Goal: Contribute content: Contribute content

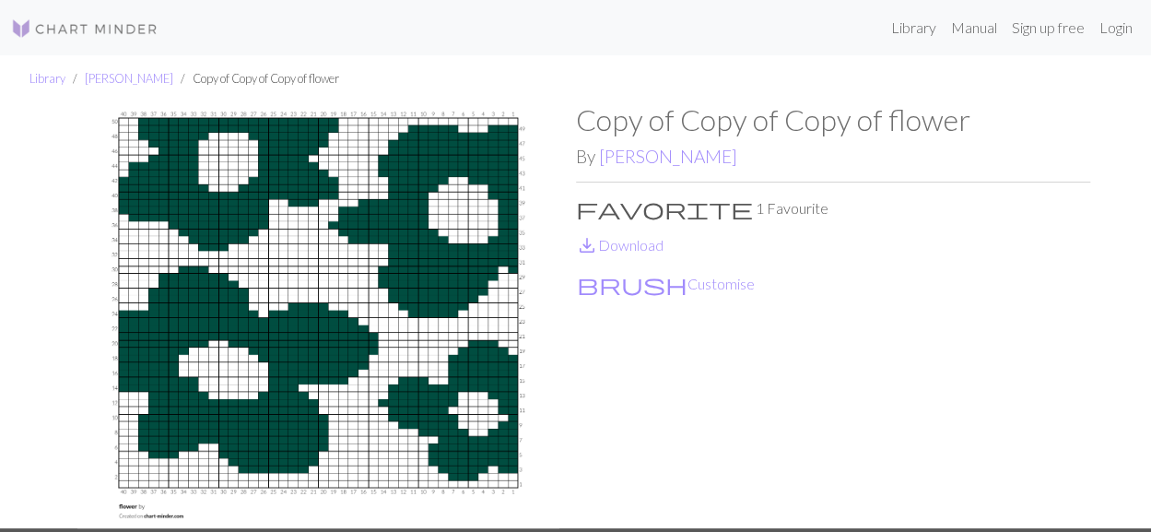
click at [173, 218] on img at bounding box center [319, 315] width 514 height 426
click at [78, 146] on img at bounding box center [319, 315] width 514 height 426
click at [65, 195] on img at bounding box center [319, 315] width 514 height 426
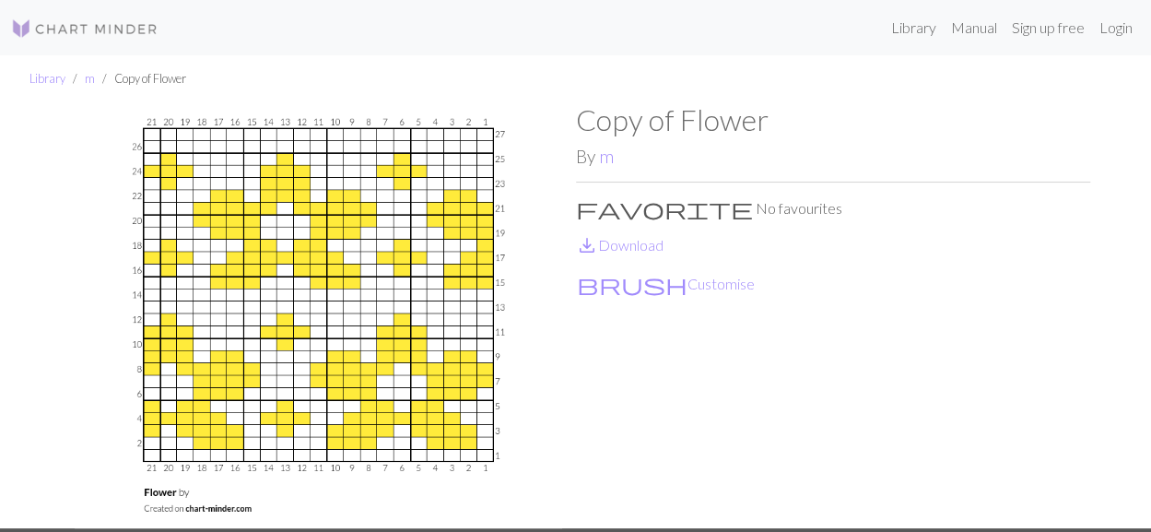
click at [96, 182] on img at bounding box center [319, 315] width 514 height 426
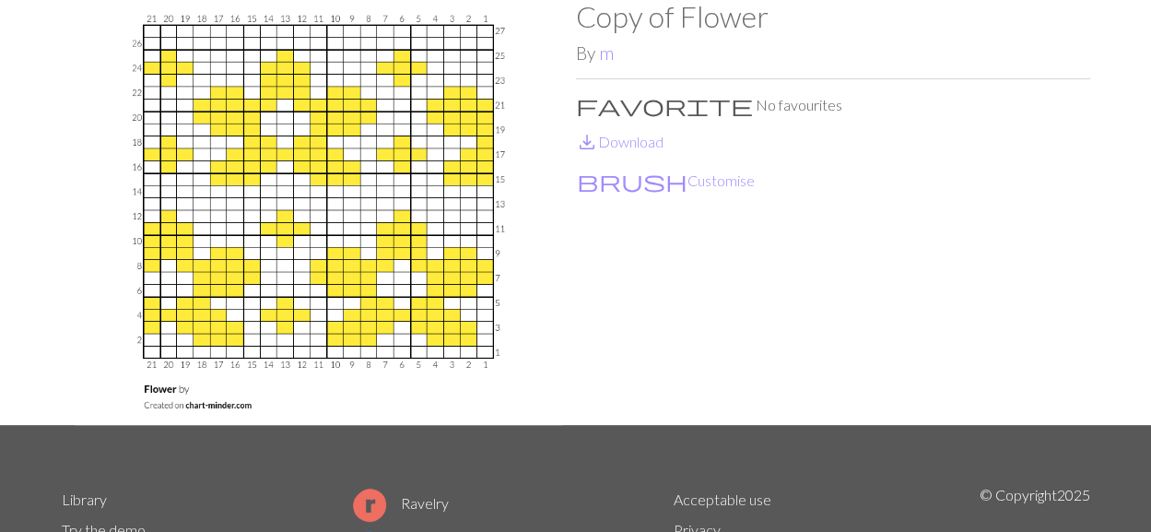
scroll to position [299, 0]
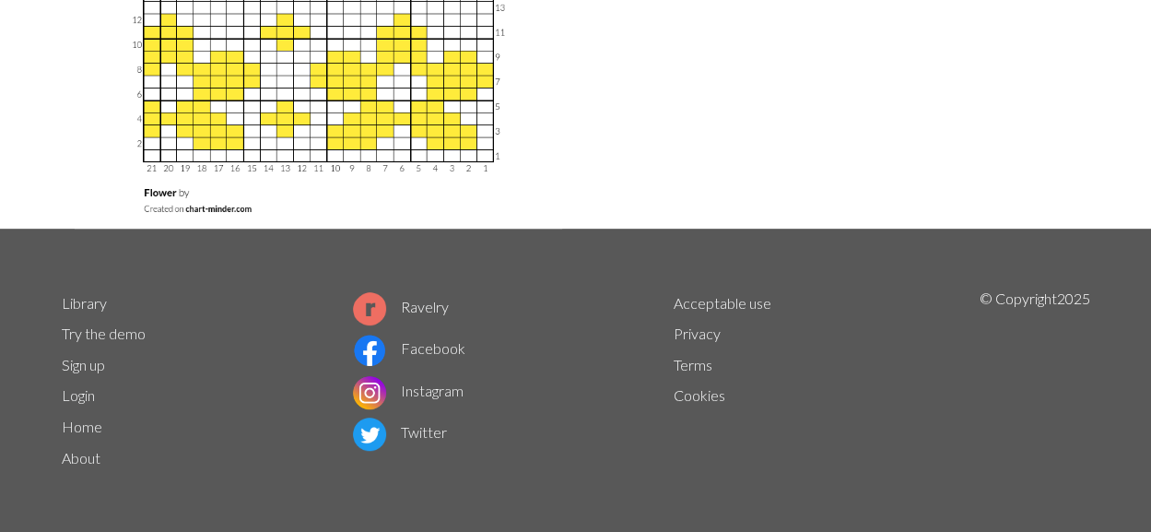
click at [425, 109] on img at bounding box center [319, 16] width 514 height 426
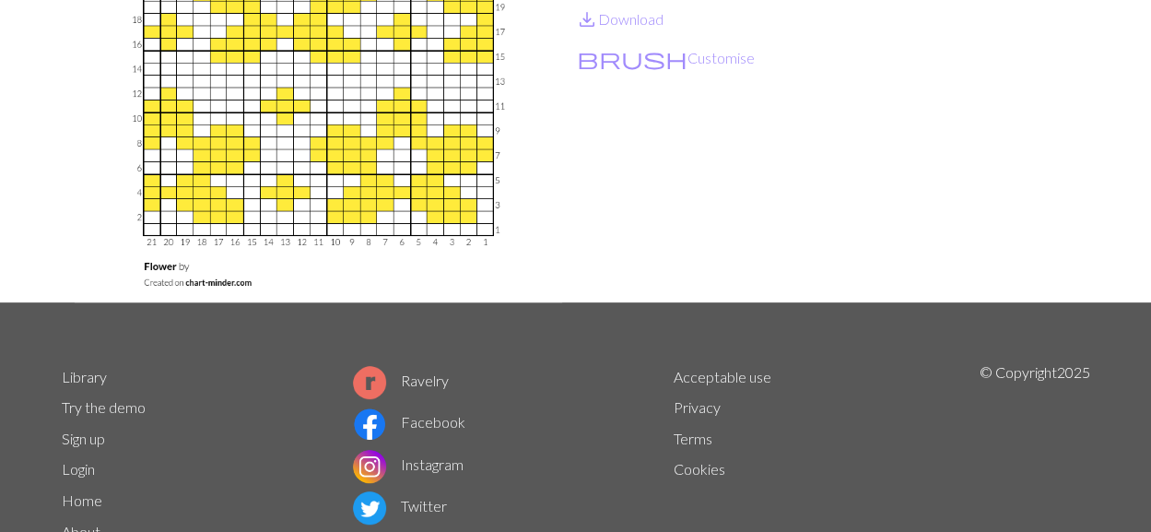
scroll to position [23, 0]
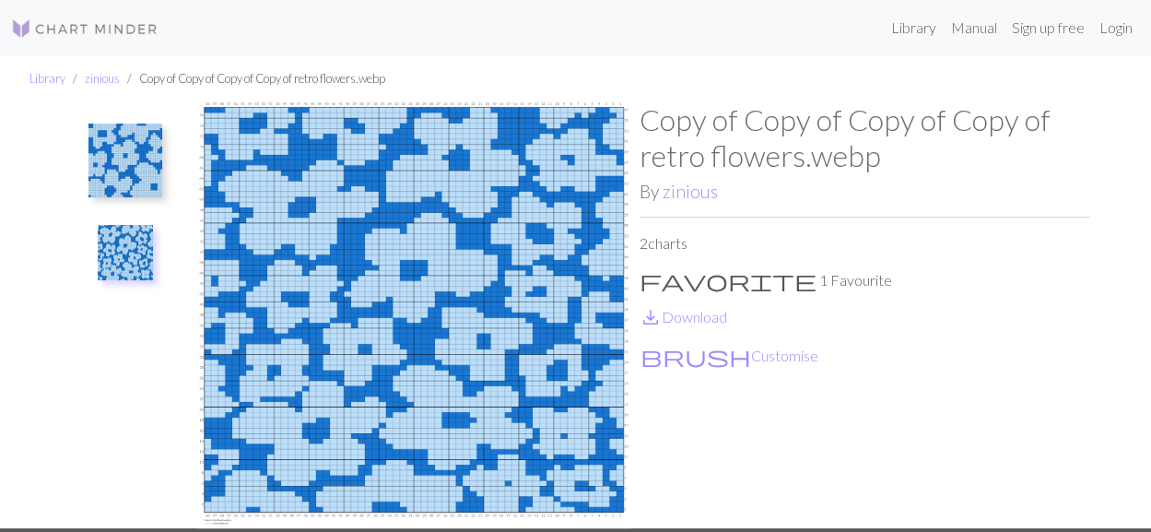
click at [123, 30] on img at bounding box center [84, 29] width 147 height 22
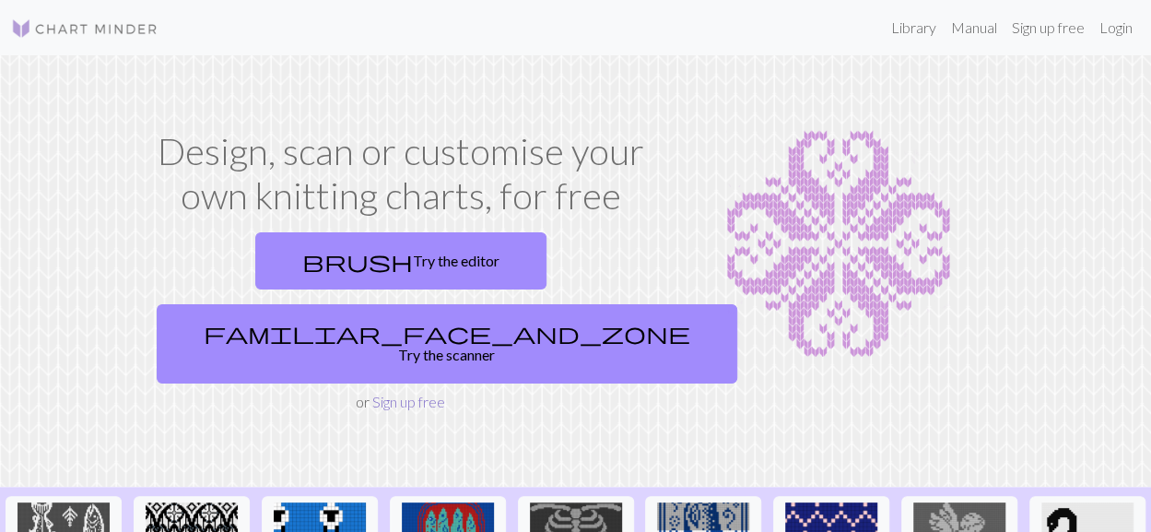
click at [439, 393] on link "Sign up free" at bounding box center [408, 402] width 73 height 18
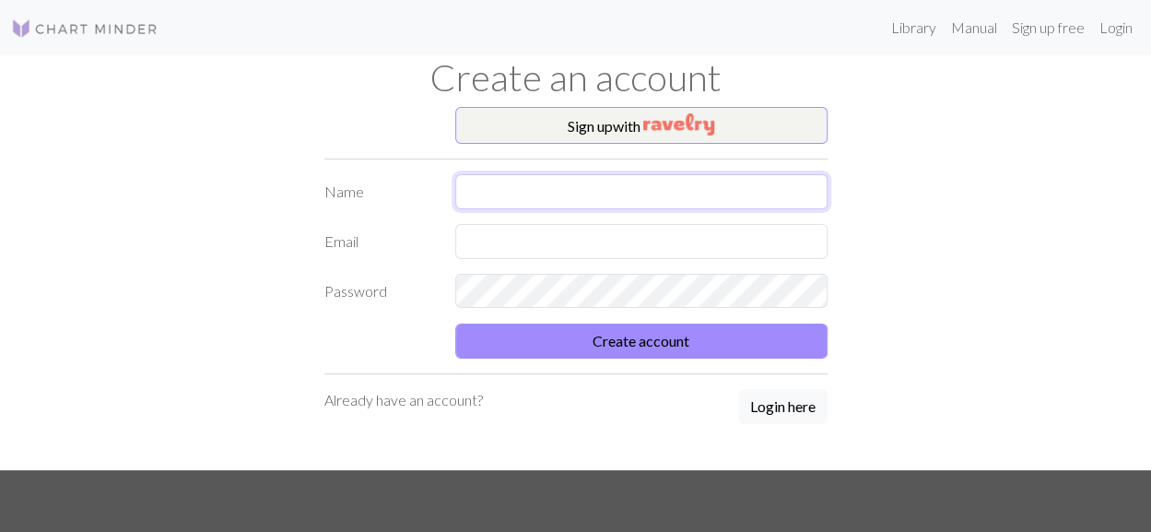
click at [645, 182] on input "text" at bounding box center [641, 191] width 372 height 35
type input "Tiril Johansen"
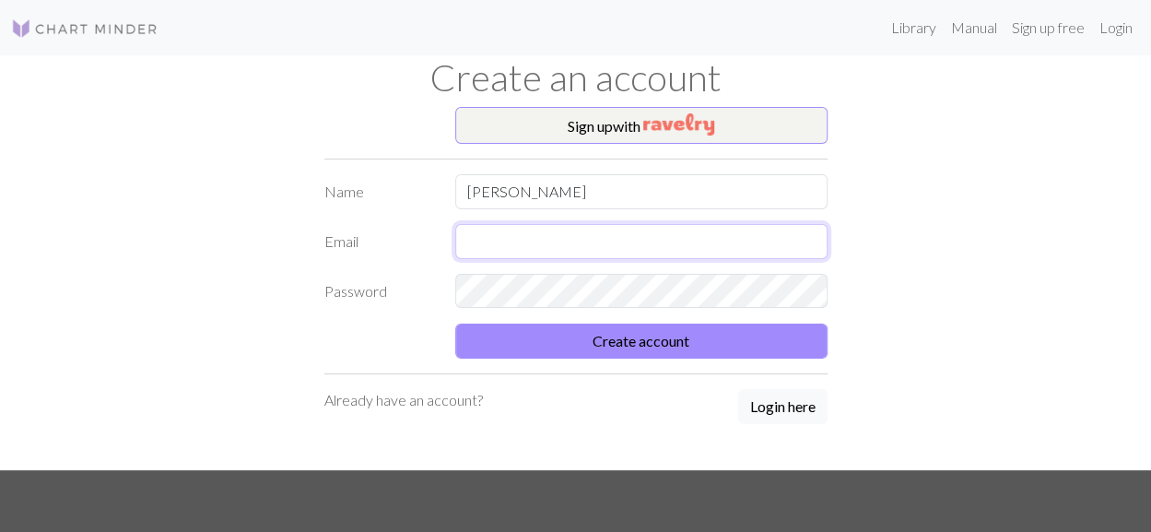
click at [607, 242] on input "text" at bounding box center [641, 241] width 372 height 35
type input "tirilajohansen@gmail.com"
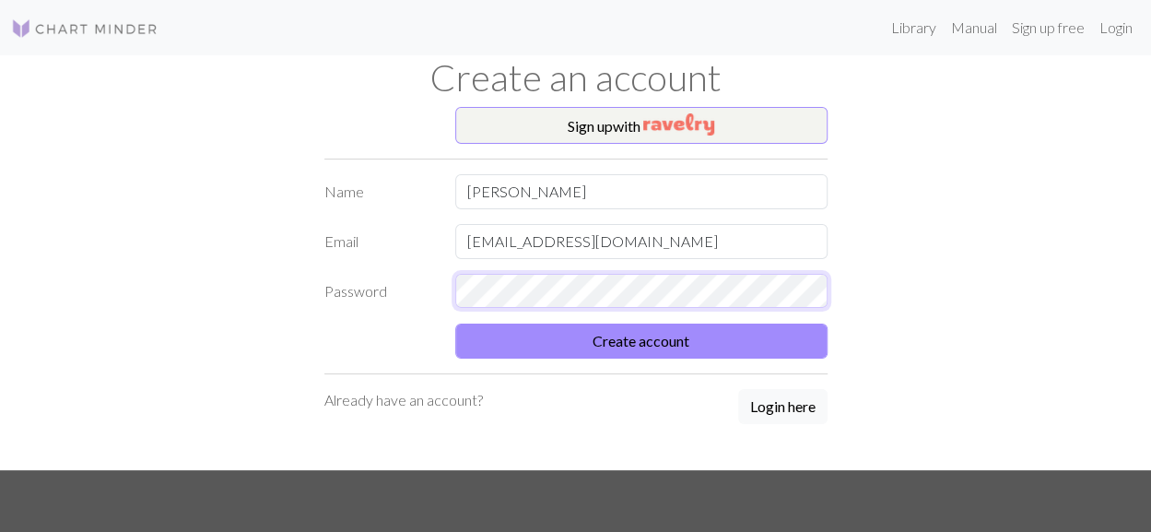
click at [455, 323] on button "Create account" at bounding box center [641, 340] width 372 height 35
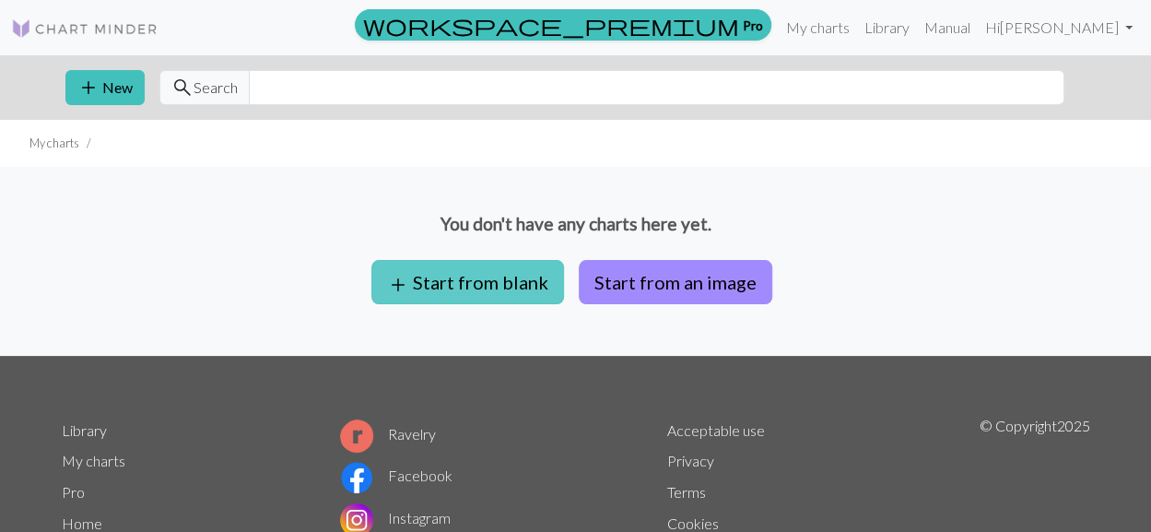
click at [477, 285] on button "add Start from blank" at bounding box center [467, 282] width 193 height 44
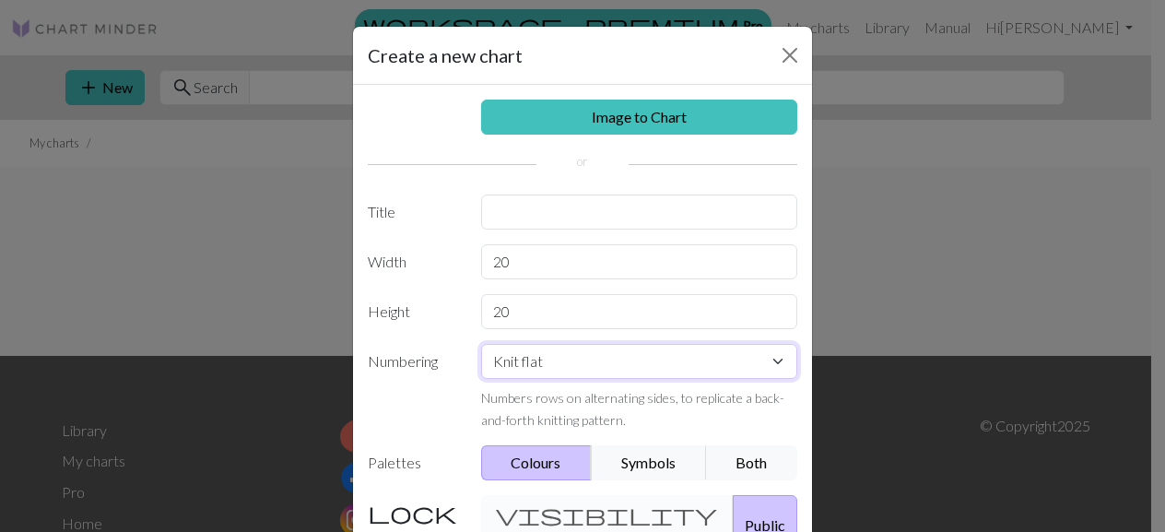
click at [551, 373] on select "Knit flat Knit in the round Lace knitting Cross stitch" at bounding box center [639, 361] width 317 height 35
select select "round"
click at [481, 344] on select "Knit flat Knit in the round Lace knitting Cross stitch" at bounding box center [639, 361] width 317 height 35
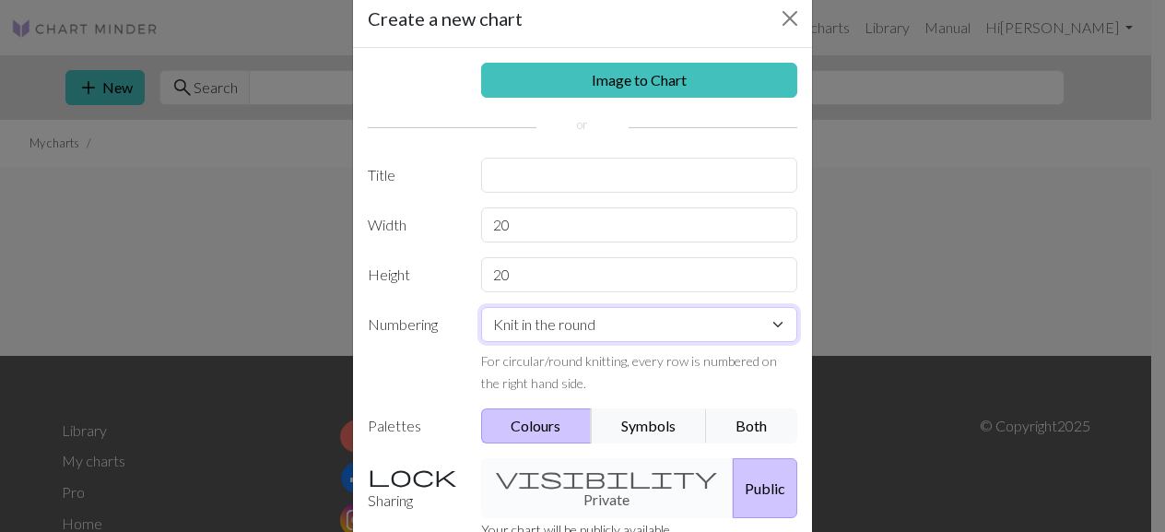
scroll to position [7, 0]
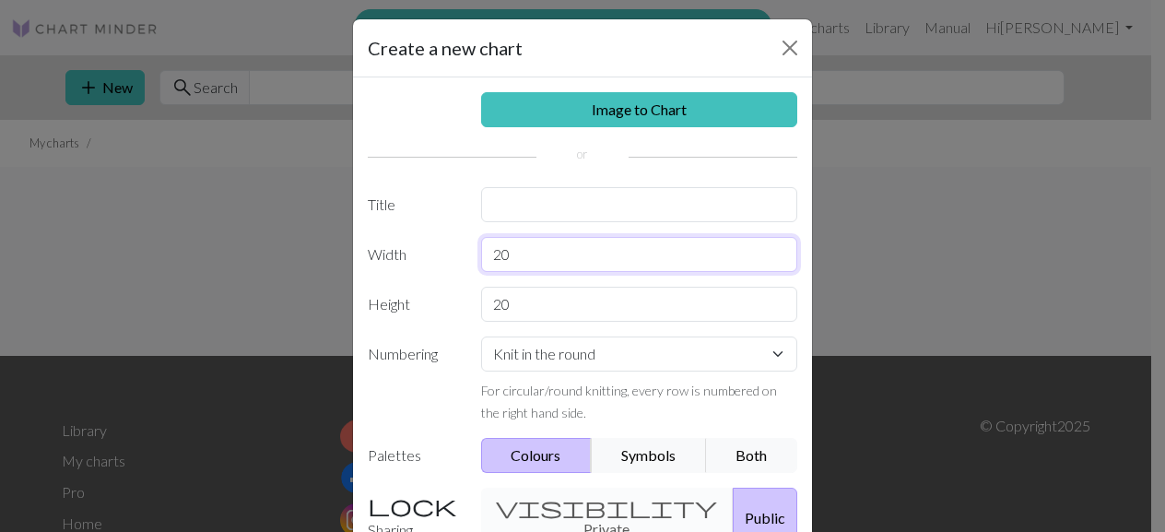
click at [528, 250] on input "20" at bounding box center [639, 254] width 317 height 35
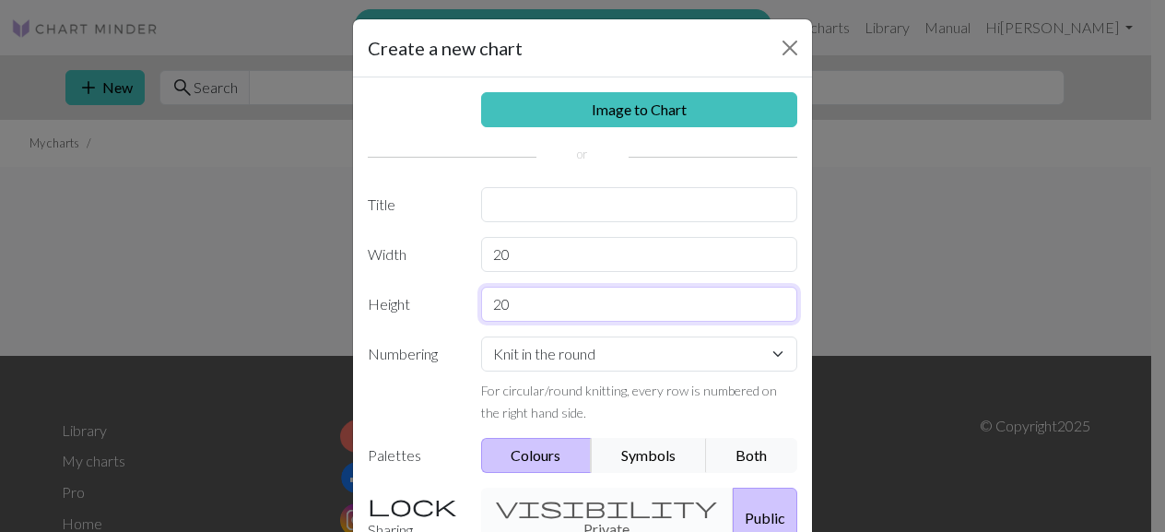
click at [614, 291] on input "20" at bounding box center [639, 304] width 317 height 35
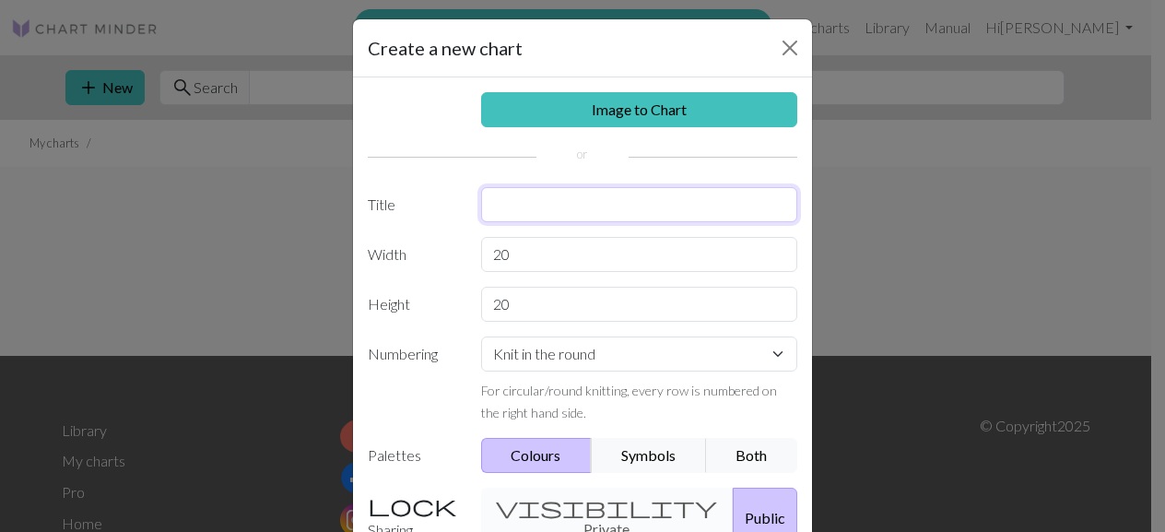
click at [573, 210] on input "text" at bounding box center [639, 204] width 317 height 35
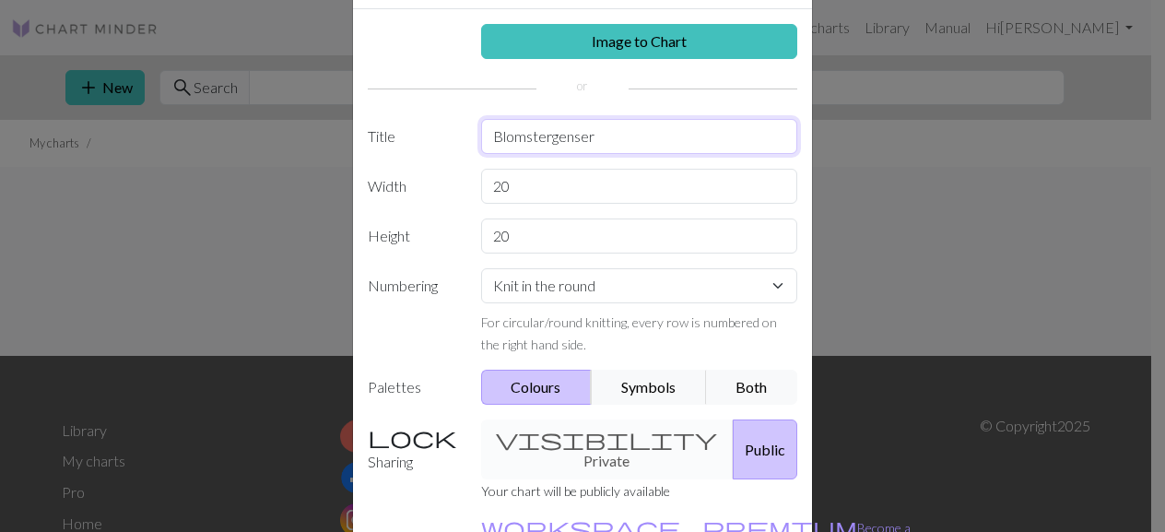
scroll to position [192, 0]
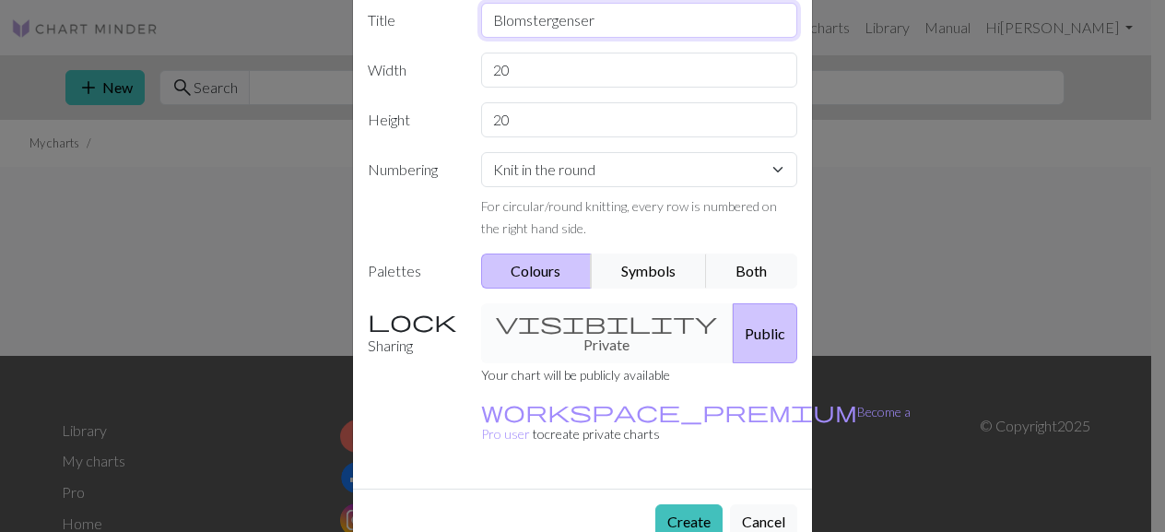
type input "Blomstergenser"
click at [536, 325] on div "visibility Private Public" at bounding box center [639, 333] width 339 height 60
click at [582, 322] on div "visibility Private Public" at bounding box center [639, 333] width 339 height 60
click at [733, 312] on button "Public" at bounding box center [765, 333] width 65 height 60
click at [600, 308] on div "visibility Private Public" at bounding box center [639, 333] width 339 height 60
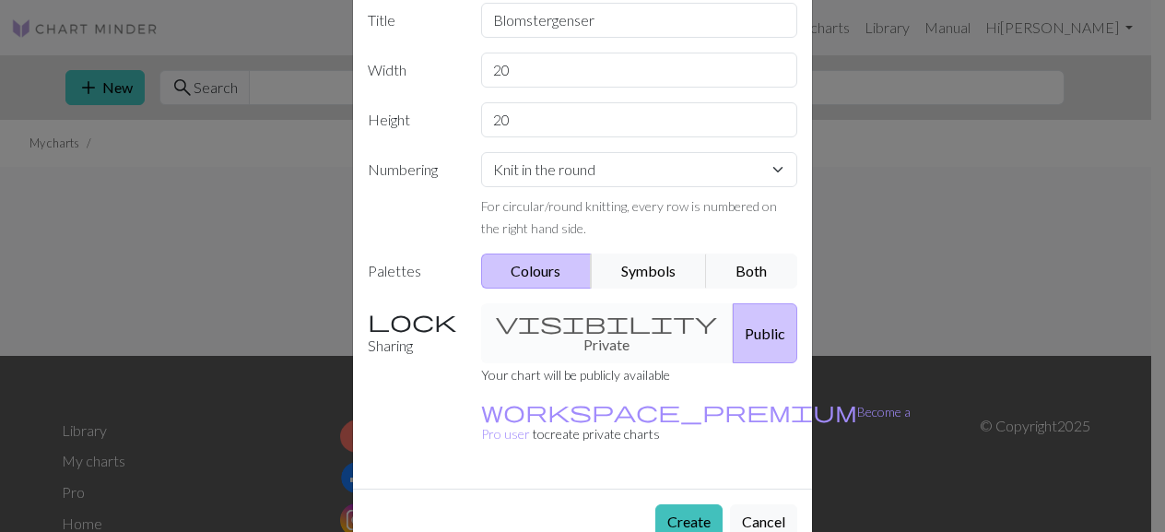
click at [594, 320] on div "visibility Private Public" at bounding box center [639, 333] width 339 height 60
click at [733, 319] on button "Public" at bounding box center [765, 333] width 65 height 60
click at [593, 318] on div "visibility Private Public" at bounding box center [639, 333] width 339 height 60
click at [690, 504] on button "Create" at bounding box center [688, 521] width 67 height 35
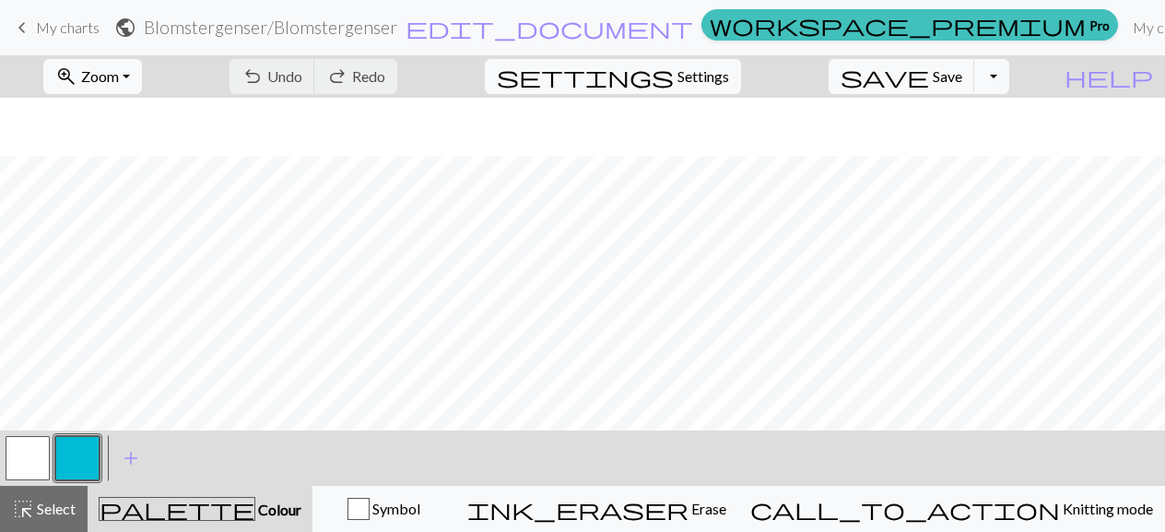
scroll to position [132, 0]
click at [724, 75] on span "Settings" at bounding box center [703, 76] width 52 height 22
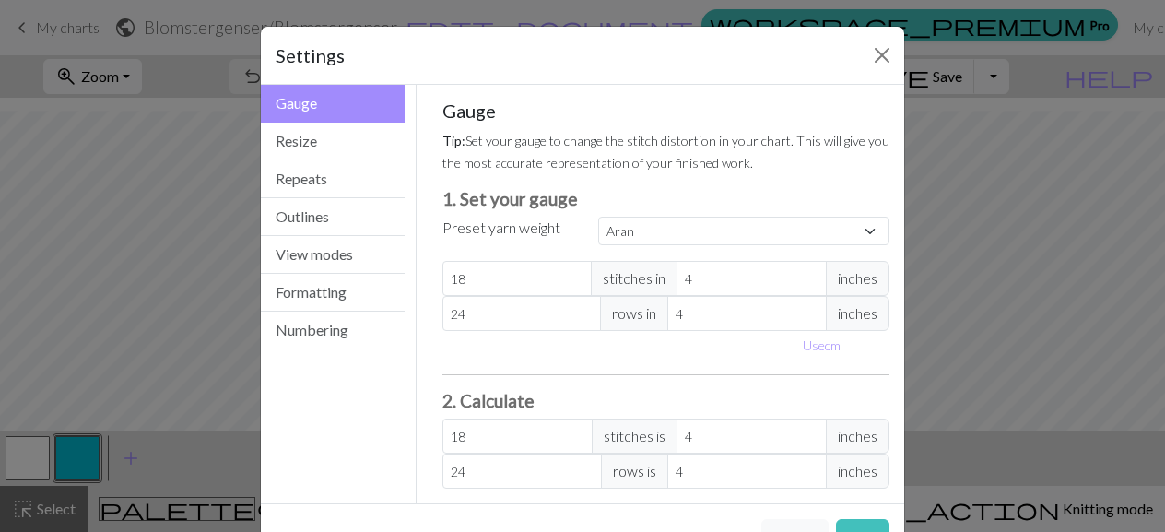
scroll to position [58, 0]
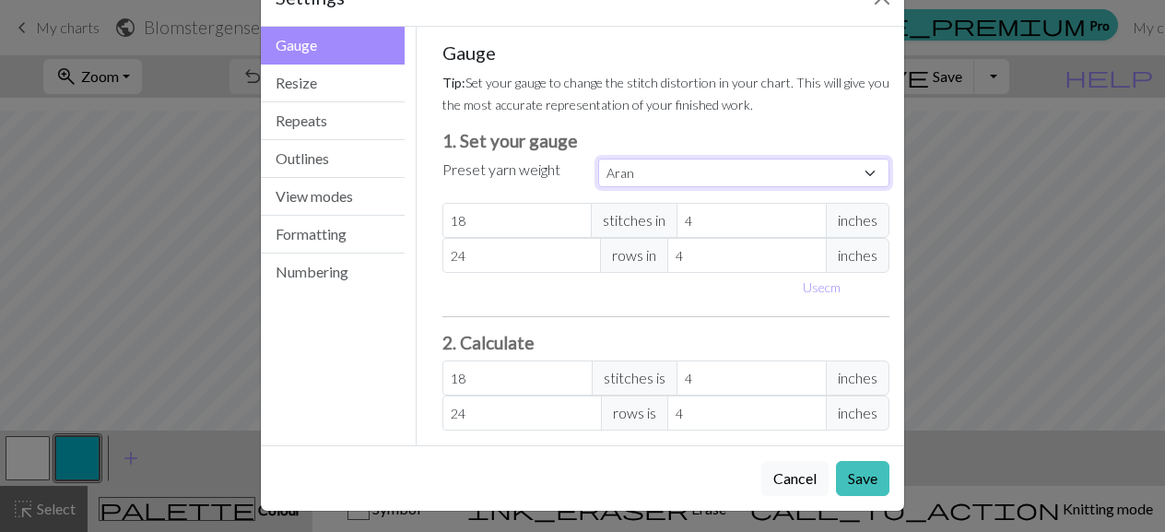
click at [682, 172] on select "Custom Square Lace Light Fingering Fingering Sport Double knit Worsted Aran Bul…" at bounding box center [743, 172] width 291 height 29
click at [696, 116] on div "Gauge Tip: Set your gauge to change the stitch distortion in your chart. This w…" at bounding box center [666, 235] width 448 height 389
select select "custom"
type input "3"
type input "24"
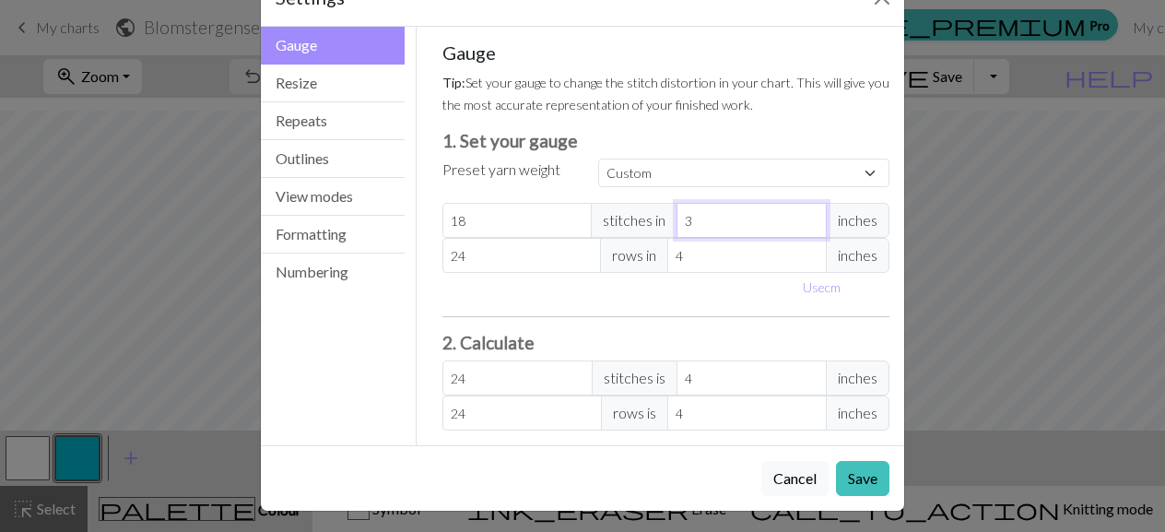
click at [804, 220] on input "3" at bounding box center [751, 220] width 150 height 35
click at [815, 281] on button "Use cm" at bounding box center [821, 287] width 54 height 29
type input "7.62"
type input "10.16"
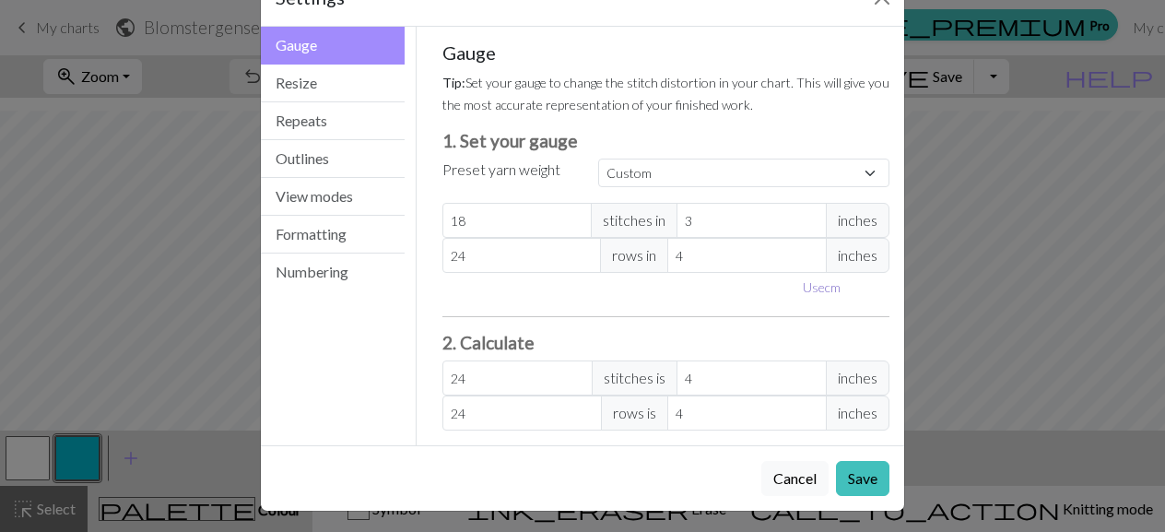
type input "10.16"
click at [864, 207] on span "cm" at bounding box center [867, 220] width 43 height 35
click at [851, 222] on span "cm" at bounding box center [867, 220] width 43 height 35
click at [772, 224] on input "7.62" at bounding box center [767, 220] width 160 height 35
type input "8.62"
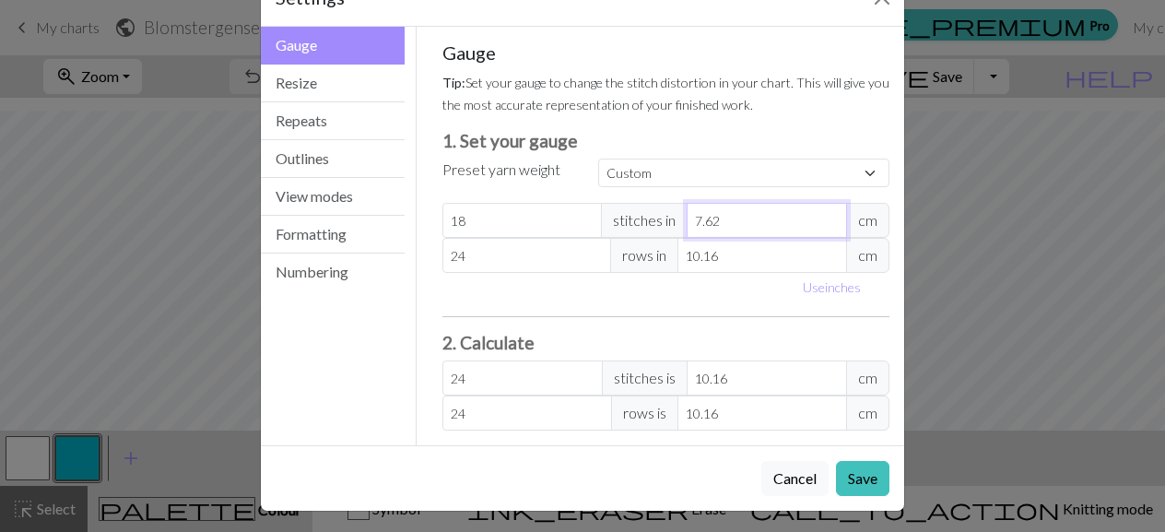
type input "21.22"
click at [829, 215] on input "8.62" at bounding box center [767, 220] width 160 height 35
type input "9.62"
type input "19.01"
click at [829, 215] on input "9.62" at bounding box center [767, 220] width 160 height 35
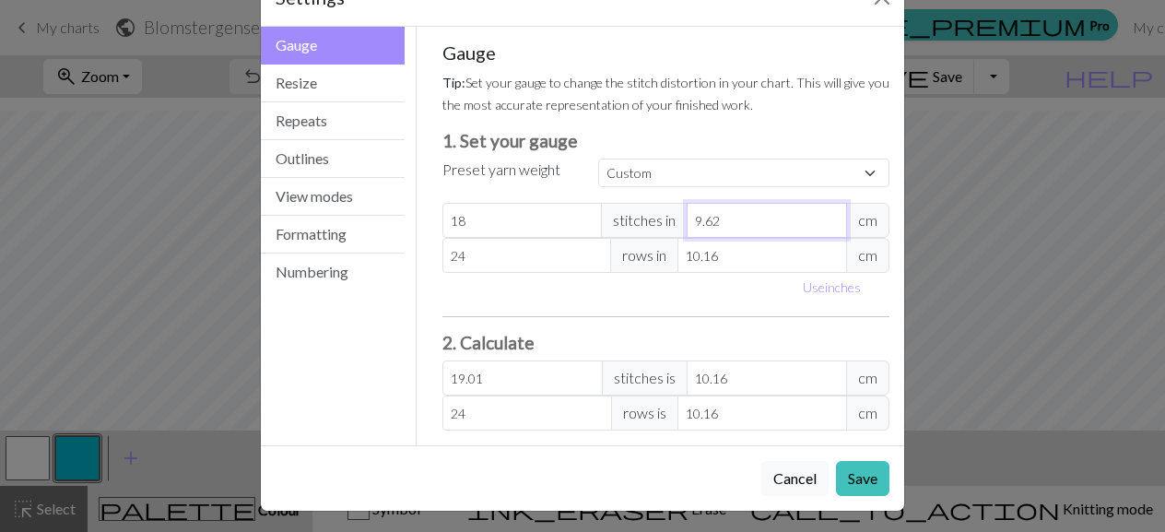
type input "10.62"
type input "17.22"
click at [829, 215] on input "10.62" at bounding box center [767, 220] width 160 height 35
type input "11.62"
type input "15.74"
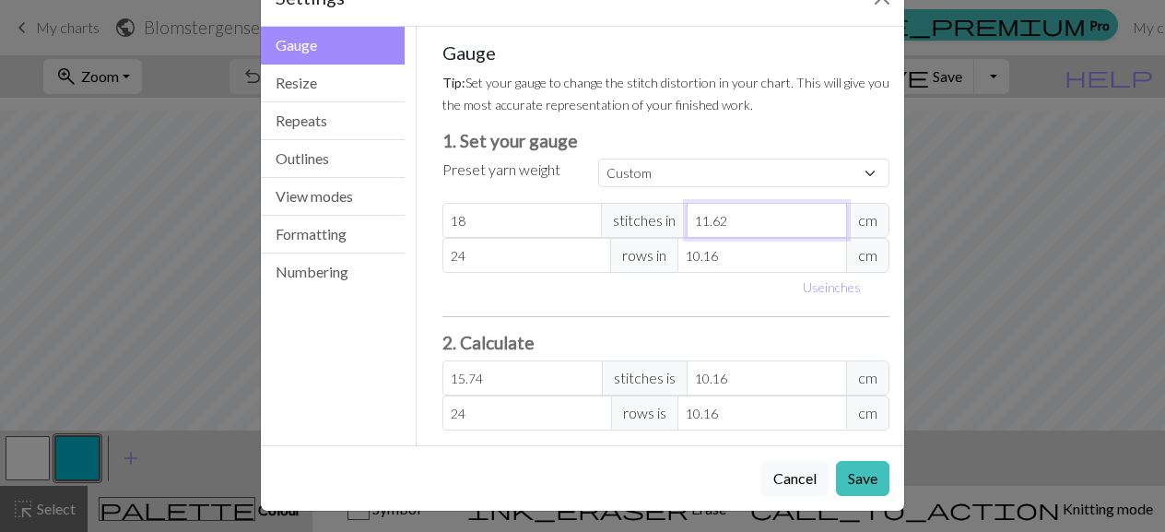
click at [829, 215] on input "11.62" at bounding box center [767, 220] width 160 height 35
click at [820, 229] on input "11.62" at bounding box center [767, 220] width 160 height 35
click at [758, 223] on input "11.62" at bounding box center [767, 220] width 160 height 35
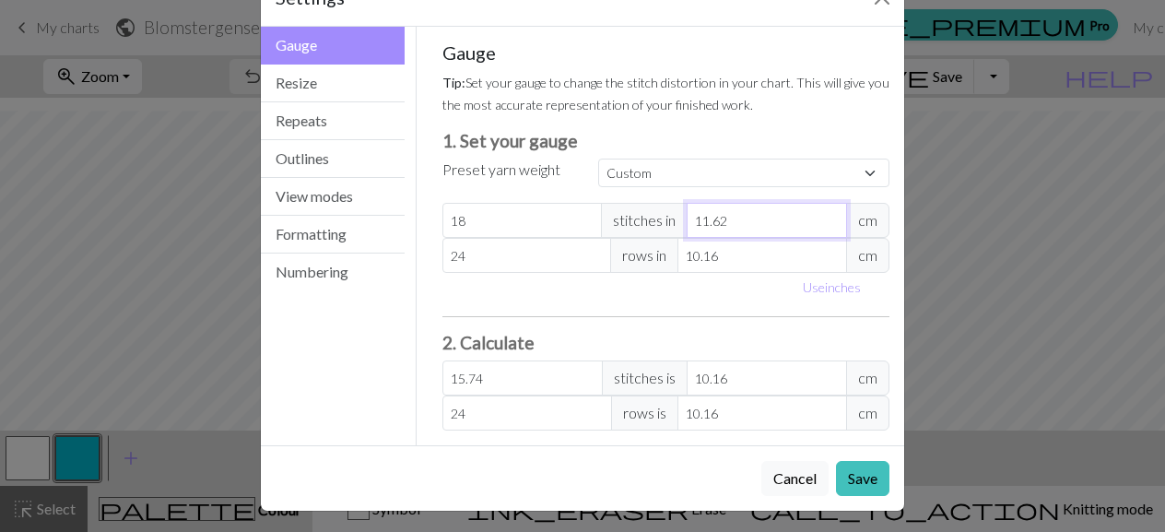
type input "1"
type input "182.88"
type input "10"
type input "18.29"
type input "10"
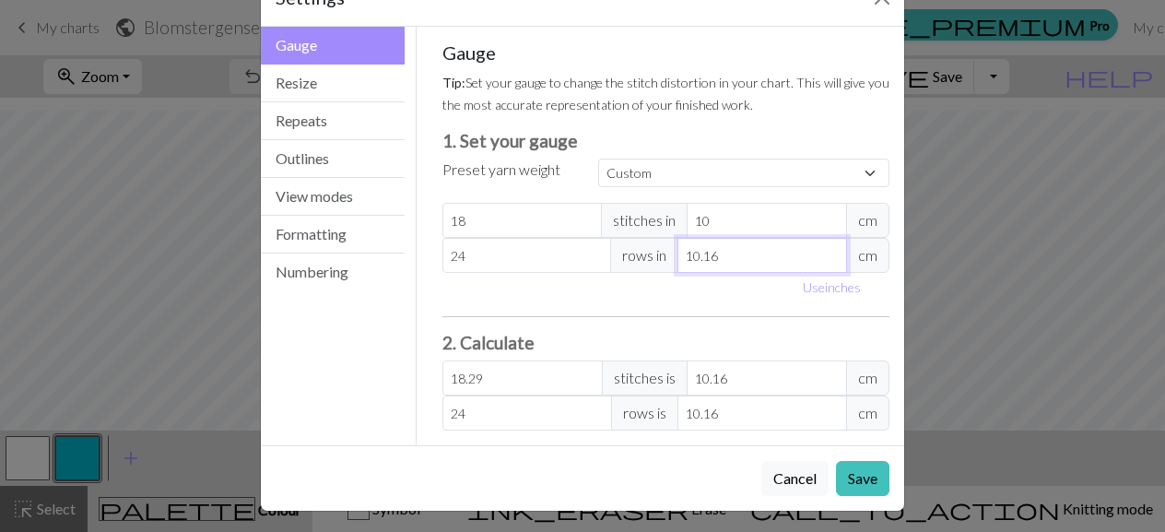
click at [749, 256] on input "10.16" at bounding box center [762, 255] width 170 height 35
click at [745, 257] on input "10.16" at bounding box center [762, 255] width 170 height 35
type input "1"
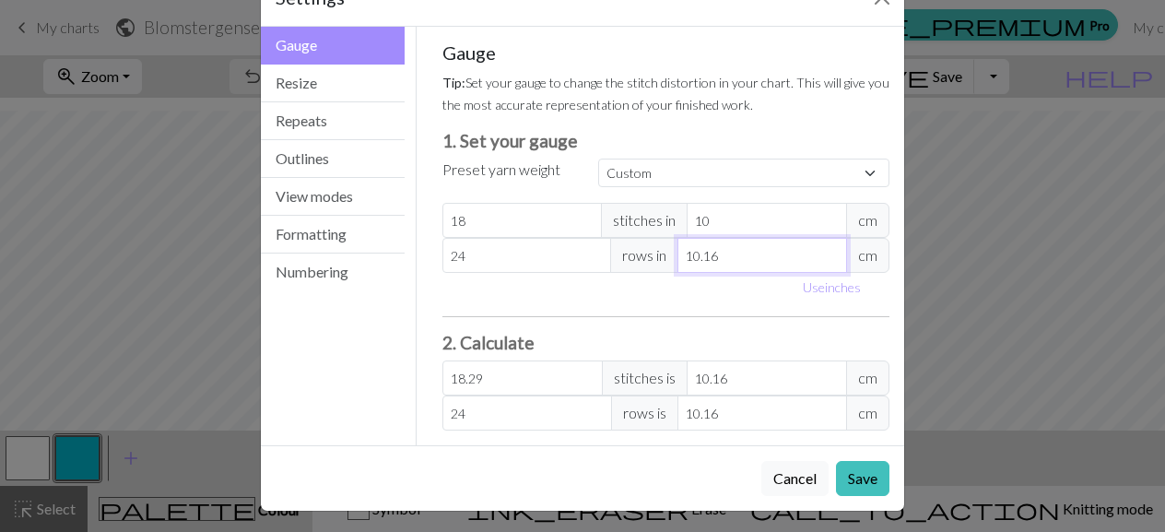
type input "243.84"
type input "10"
type input "24.38"
type input "10"
click at [557, 215] on input "18" at bounding box center [522, 220] width 160 height 35
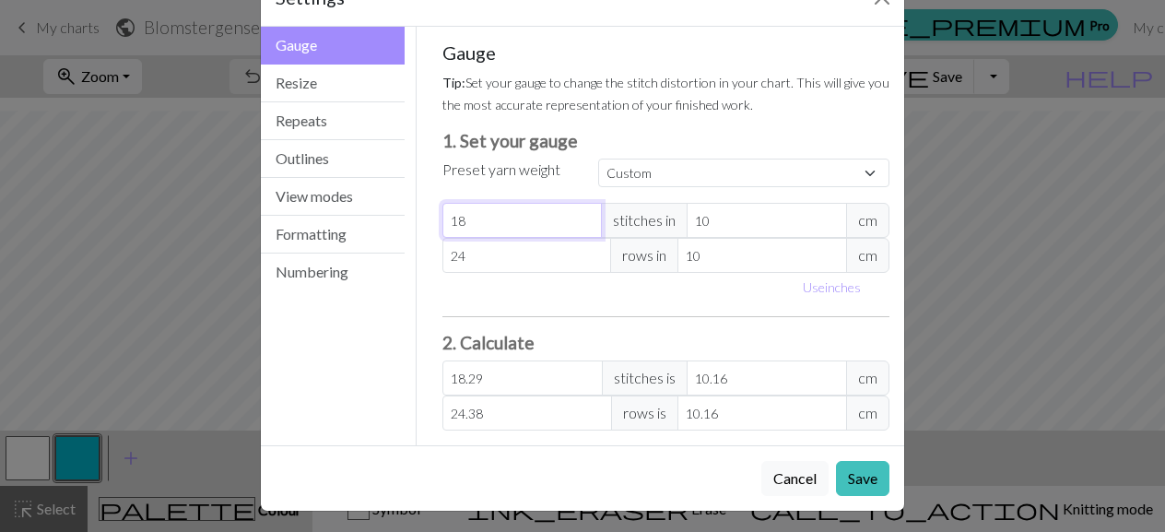
click at [557, 215] on input "18" at bounding box center [522, 220] width 160 height 35
type input "1"
type input "1.02"
type input "15"
type input "15.24"
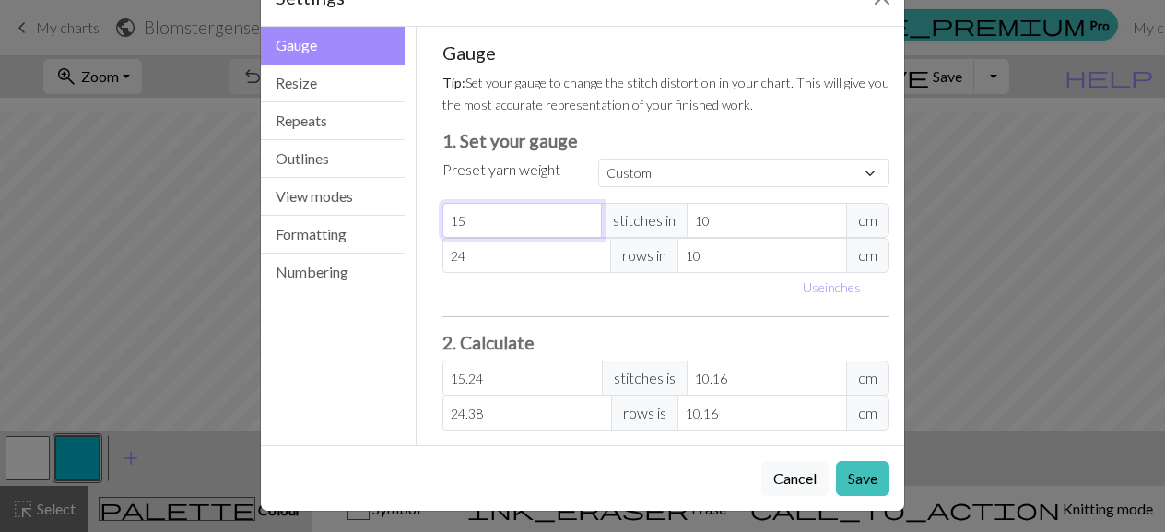
type input "15"
click at [431, 283] on div "Use inches" at bounding box center [666, 287] width 470 height 29
click at [334, 73] on button "Resize" at bounding box center [333, 84] width 144 height 38
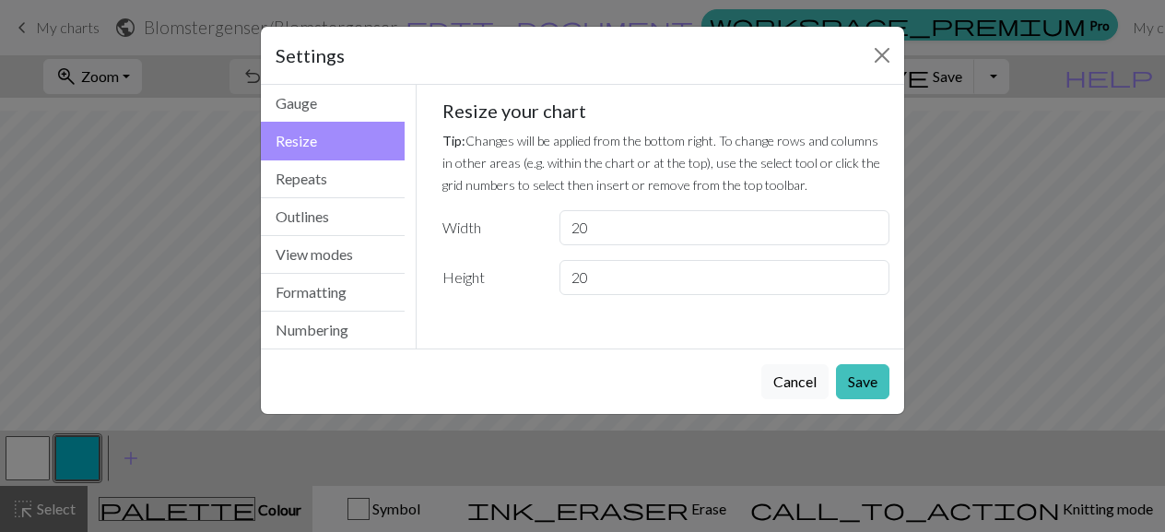
scroll to position [0, 0]
click at [323, 122] on button "Resize" at bounding box center [333, 141] width 144 height 39
click at [329, 112] on button "Gauge" at bounding box center [333, 104] width 144 height 38
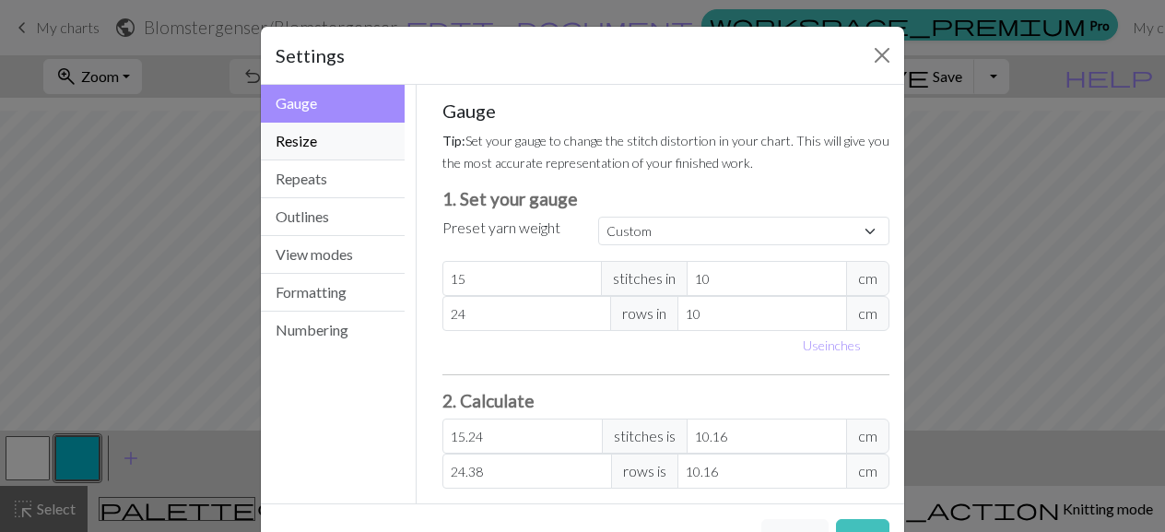
click at [326, 132] on button "Resize" at bounding box center [333, 142] width 144 height 38
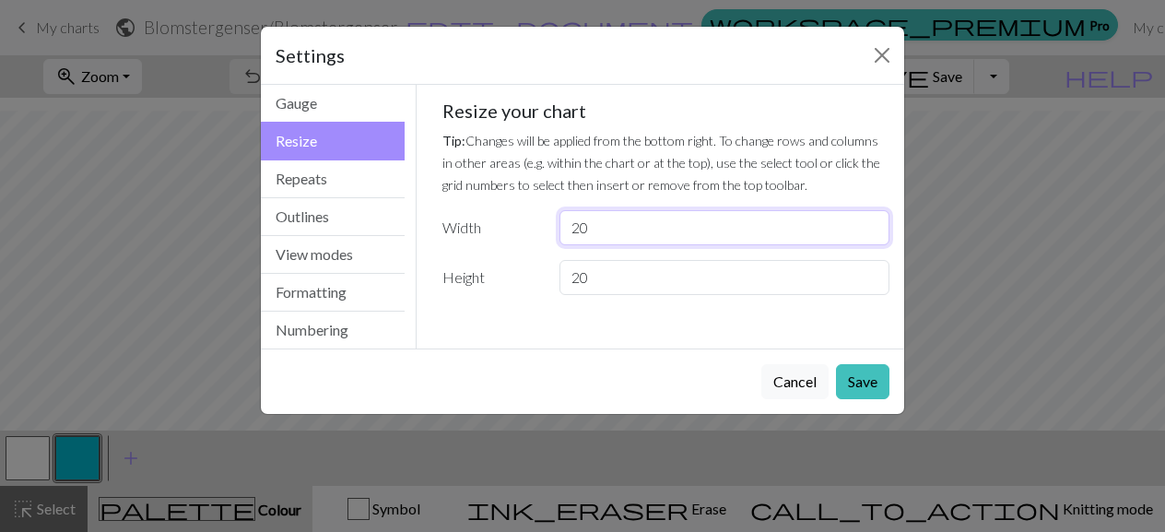
click at [605, 224] on input "20" at bounding box center [724, 227] width 330 height 35
type input "2"
type input "30"
click at [593, 279] on input "20" at bounding box center [724, 277] width 330 height 35
click at [581, 281] on input "20" at bounding box center [724, 277] width 330 height 35
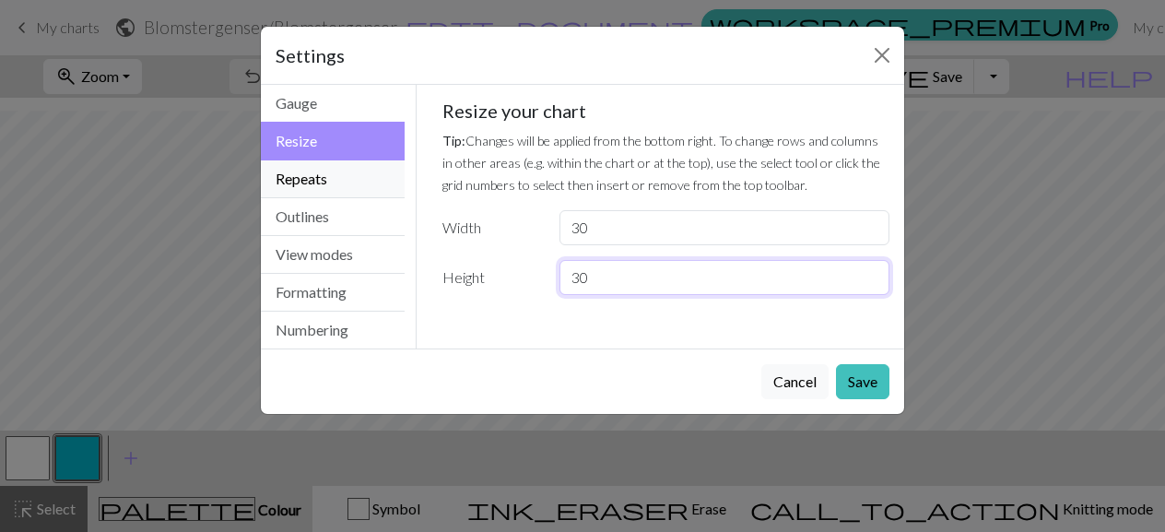
type input "30"
click at [369, 182] on button "Repeats" at bounding box center [333, 179] width 144 height 38
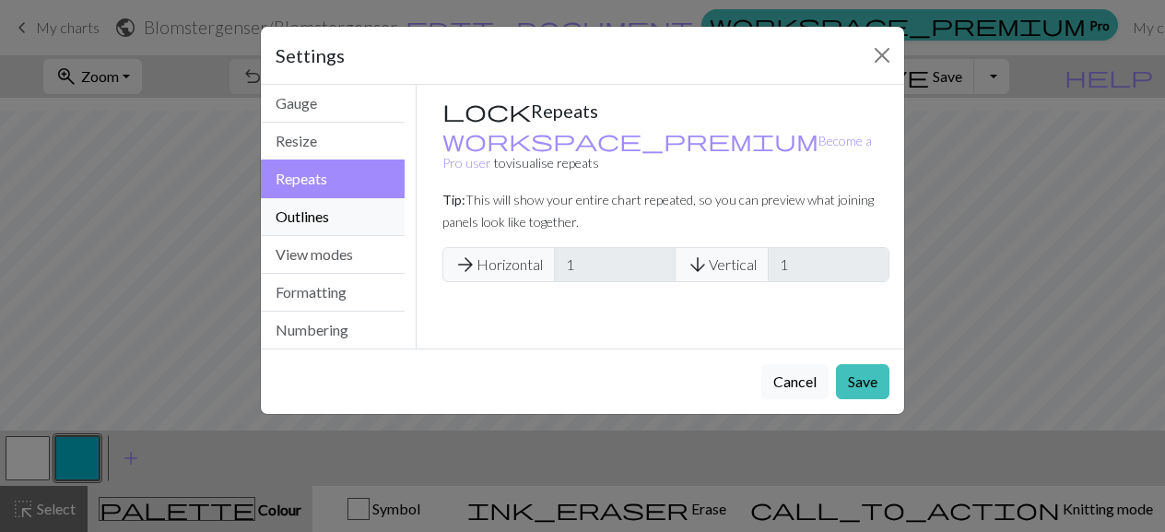
click at [356, 207] on button "Outlines" at bounding box center [333, 217] width 144 height 38
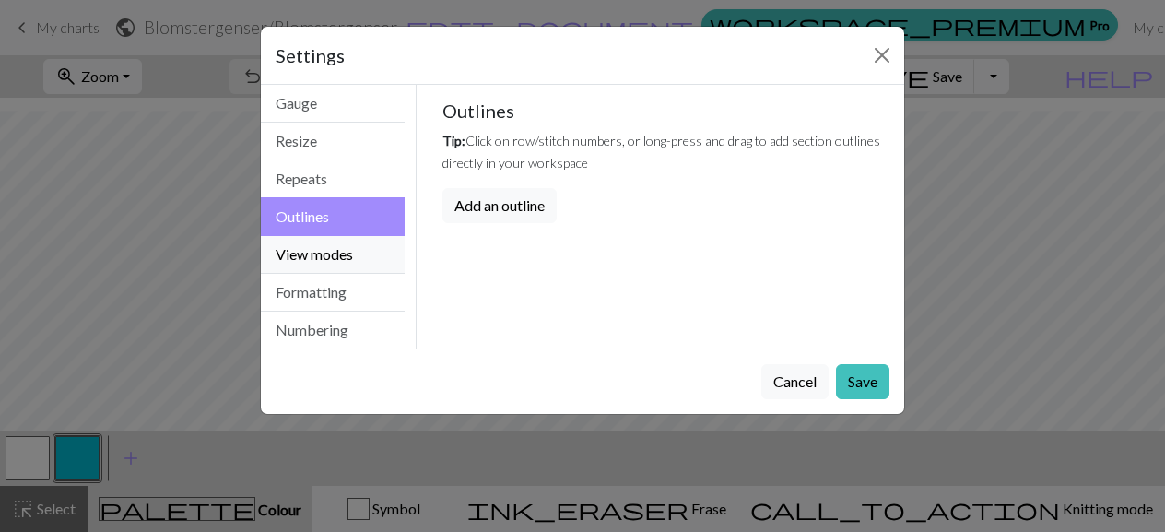
click at [323, 251] on button "View modes" at bounding box center [333, 255] width 144 height 38
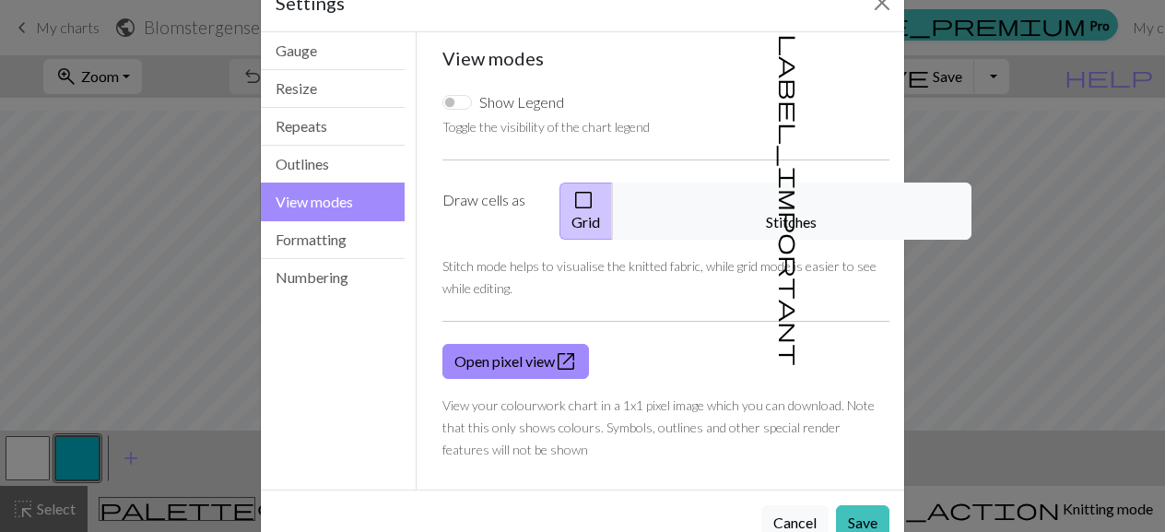
scroll to position [76, 0]
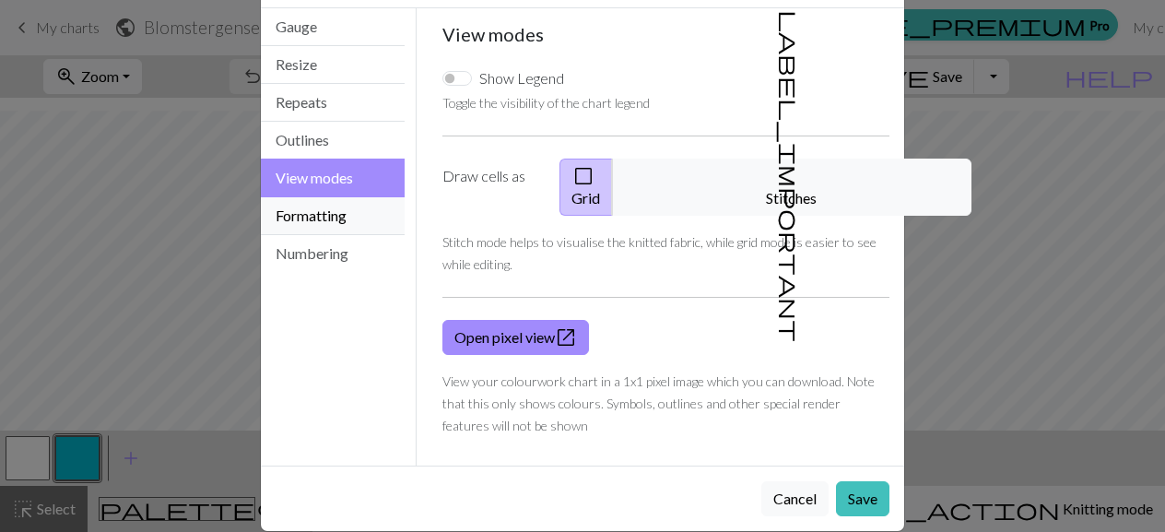
click at [335, 211] on button "Formatting" at bounding box center [333, 216] width 144 height 38
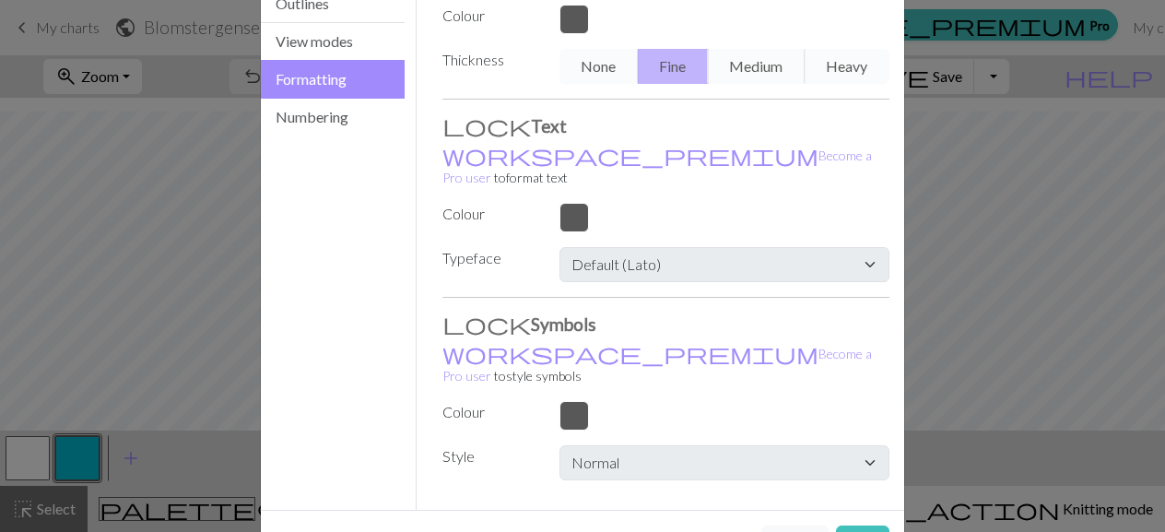
scroll to position [121, 0]
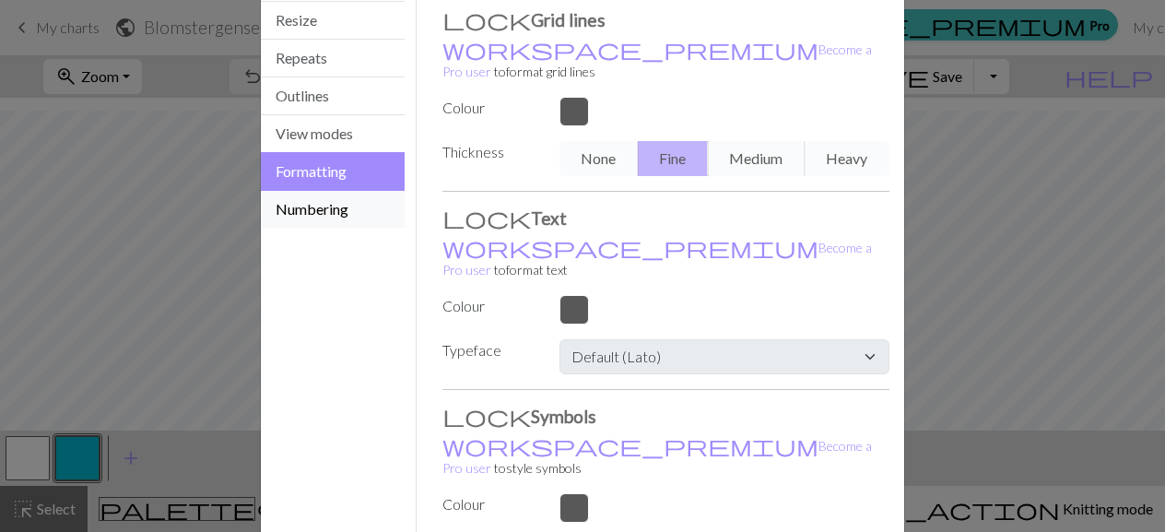
click at [315, 215] on button "Numbering" at bounding box center [333, 209] width 144 height 37
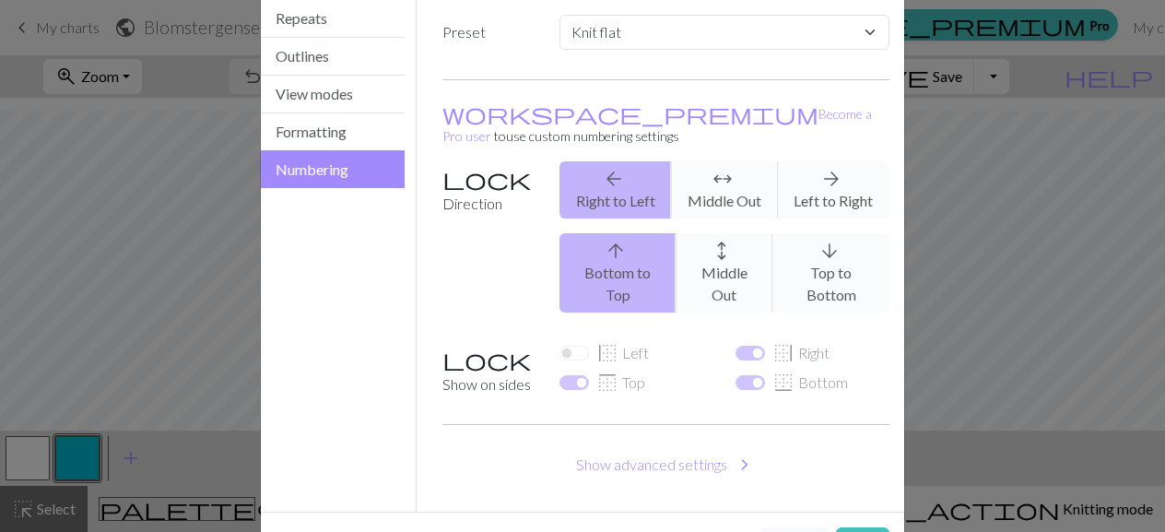
scroll to position [182, 0]
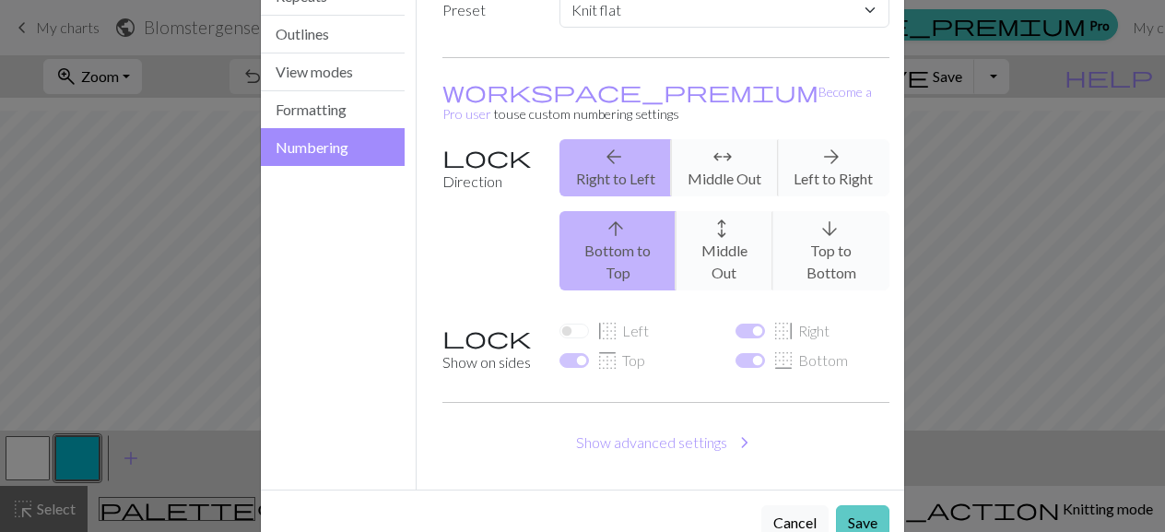
click at [859, 505] on button "Save" at bounding box center [862, 522] width 53 height 35
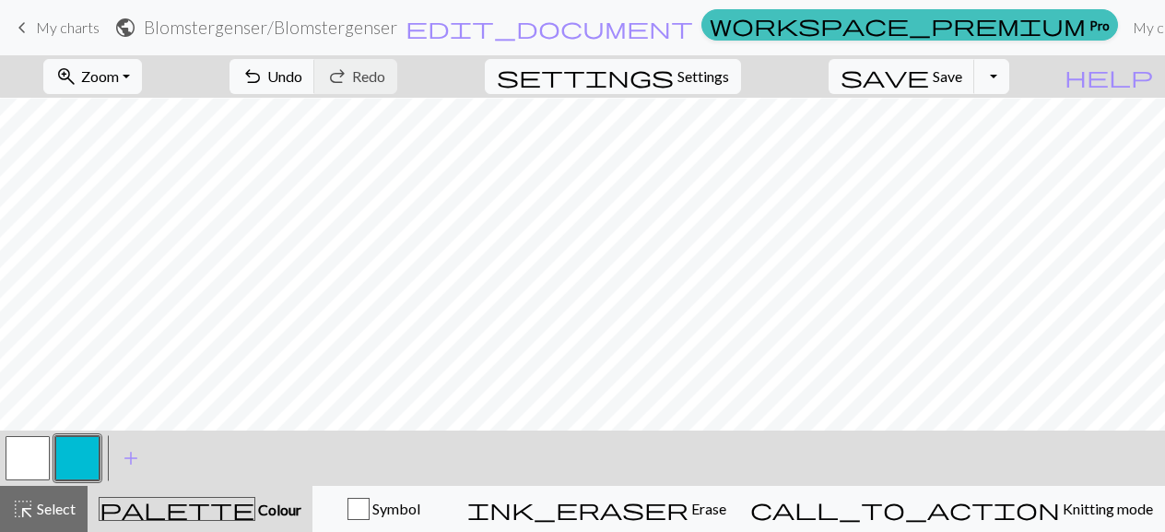
scroll to position [316, 0]
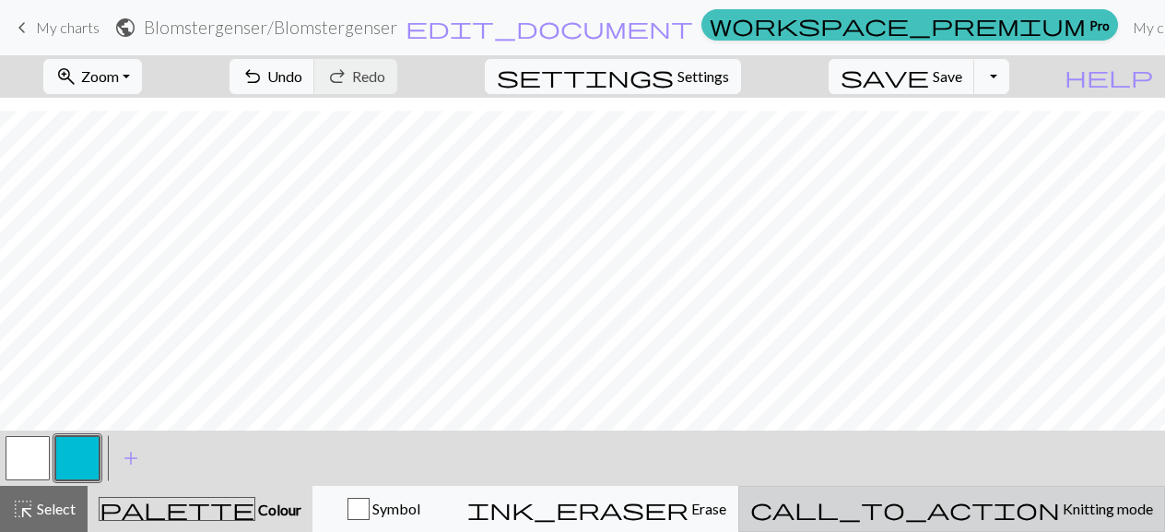
click at [960, 508] on div "call_to_action Knitting mode Knitting mode" at bounding box center [951, 509] width 403 height 22
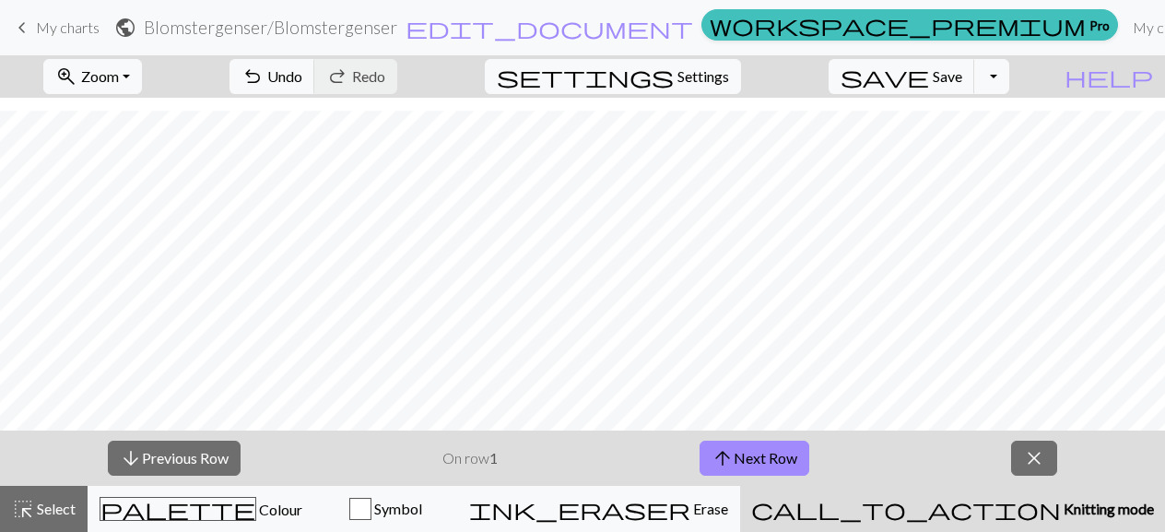
click at [960, 508] on div "call_to_action Knitting mode Knitting mode" at bounding box center [952, 509] width 403 height 22
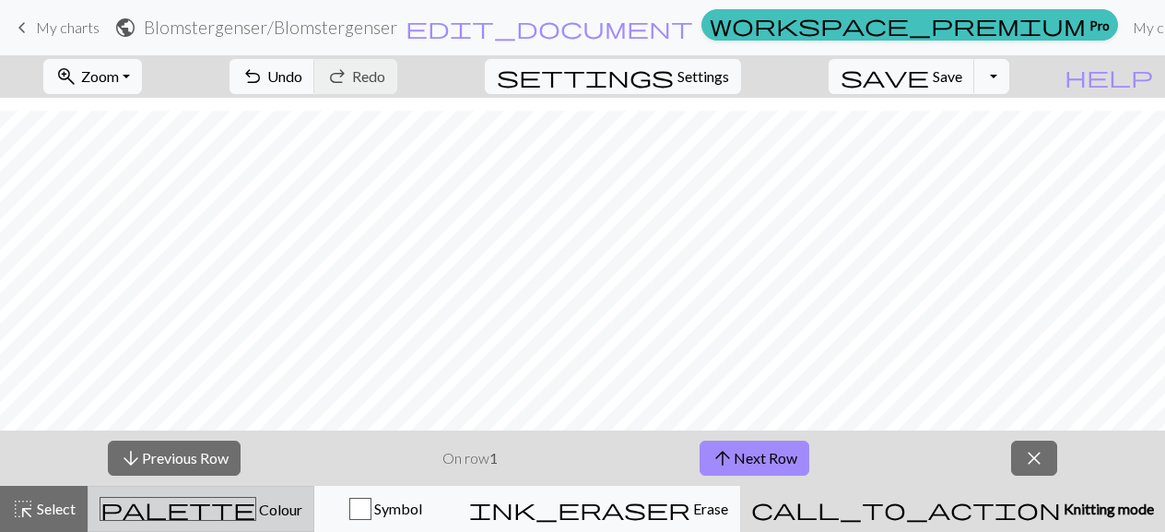
click at [283, 521] on button "palette Colour Colour" at bounding box center [201, 509] width 227 height 46
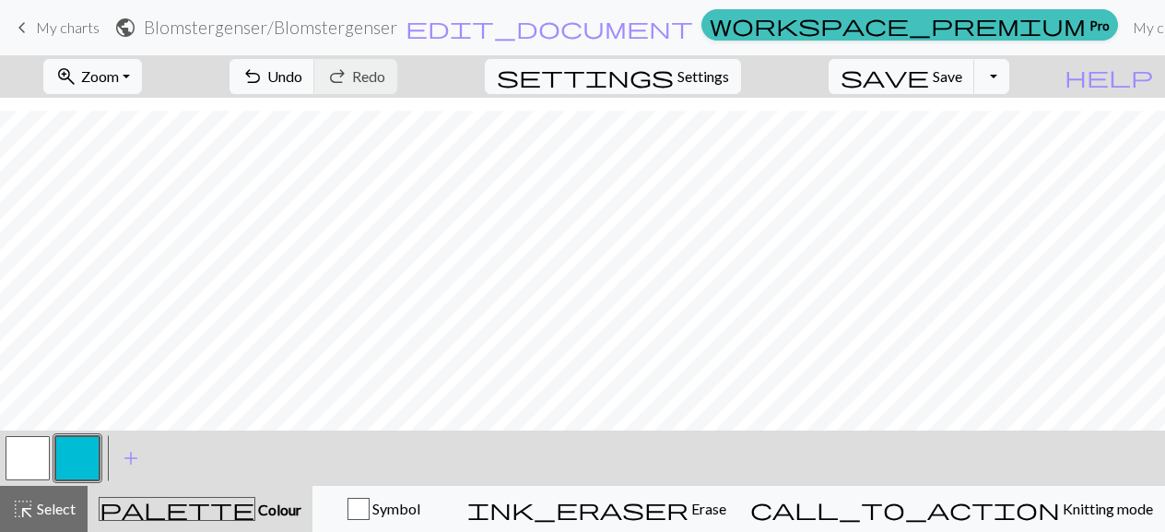
click at [98, 460] on button "button" at bounding box center [77, 458] width 44 height 44
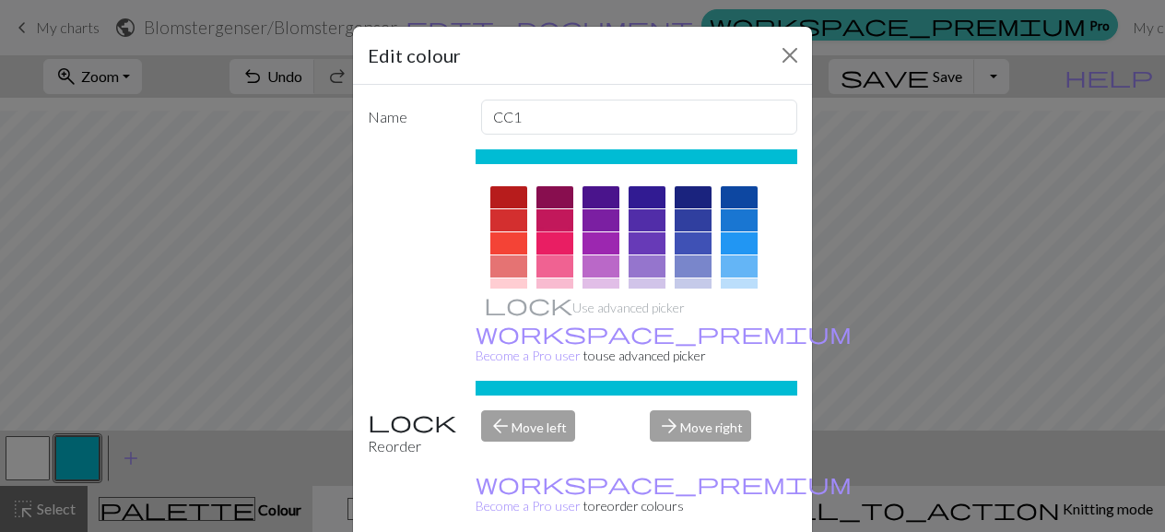
click at [546, 239] on div at bounding box center [554, 243] width 37 height 22
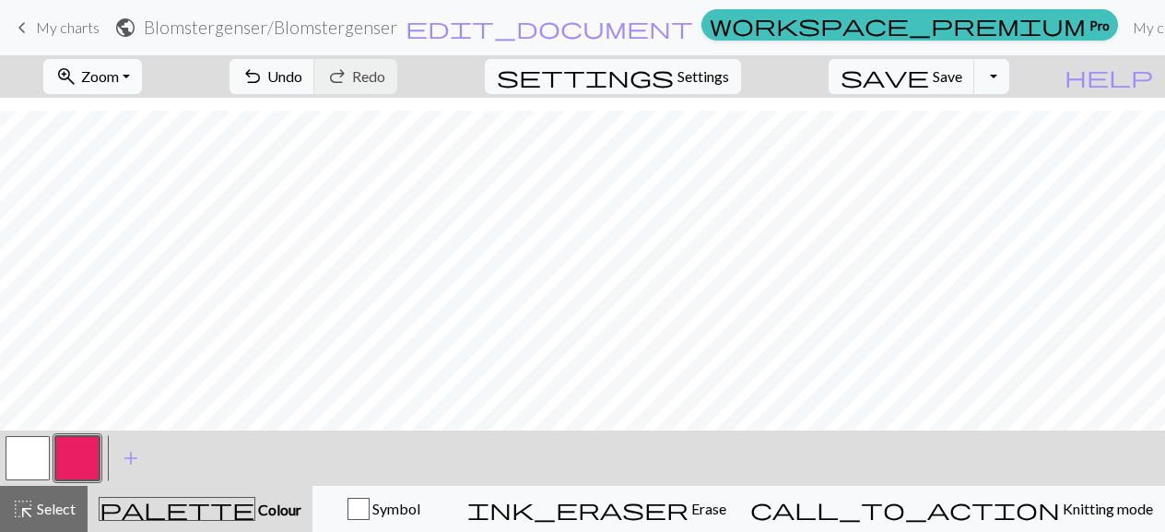
click at [119, 78] on span "Zoom" at bounding box center [100, 76] width 38 height 18
click at [149, 217] on button "50%" at bounding box center [118, 219] width 146 height 29
click at [119, 81] on span "Zoom" at bounding box center [100, 76] width 38 height 18
click at [59, 519] on div "highlight_alt Select Select" at bounding box center [44, 509] width 64 height 22
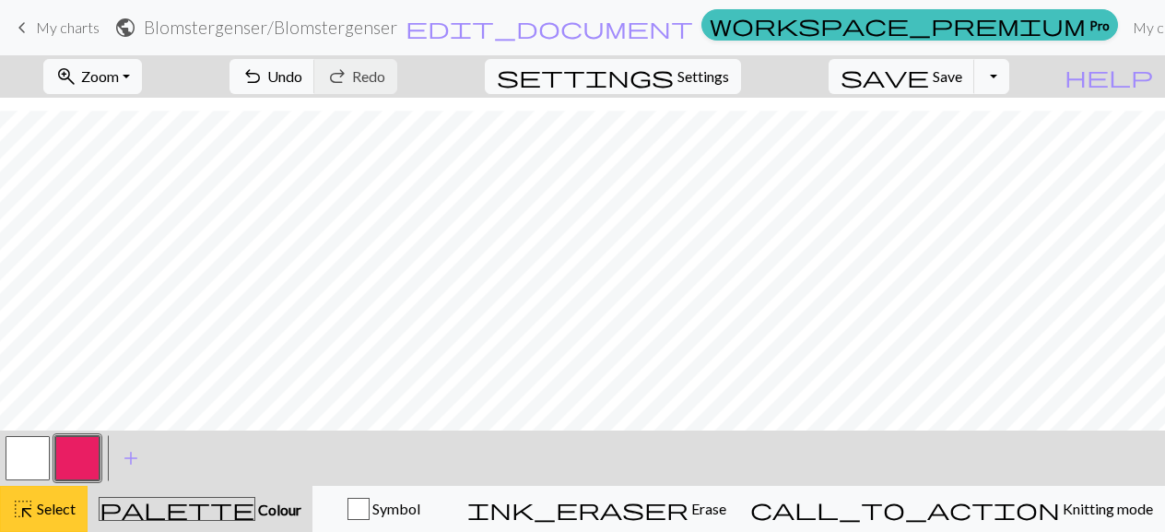
click at [51, 502] on span "Select" at bounding box center [54, 508] width 41 height 18
click at [1009, 78] on button "Toggle Dropdown" at bounding box center [991, 76] width 35 height 35
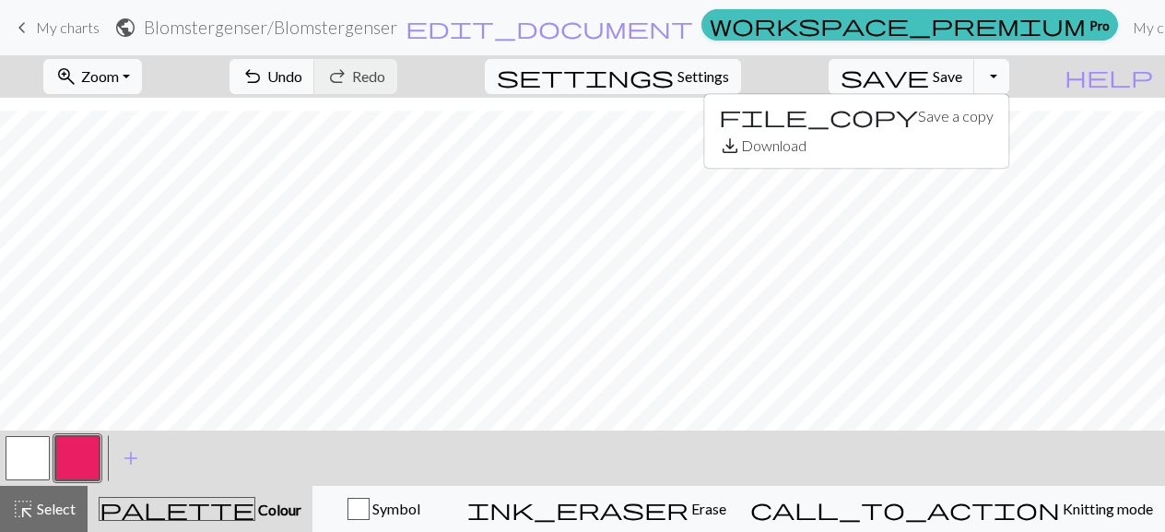
click at [1009, 78] on button "Toggle Dropdown" at bounding box center [991, 76] width 35 height 35
click at [729, 82] on span "Settings" at bounding box center [703, 76] width 52 height 22
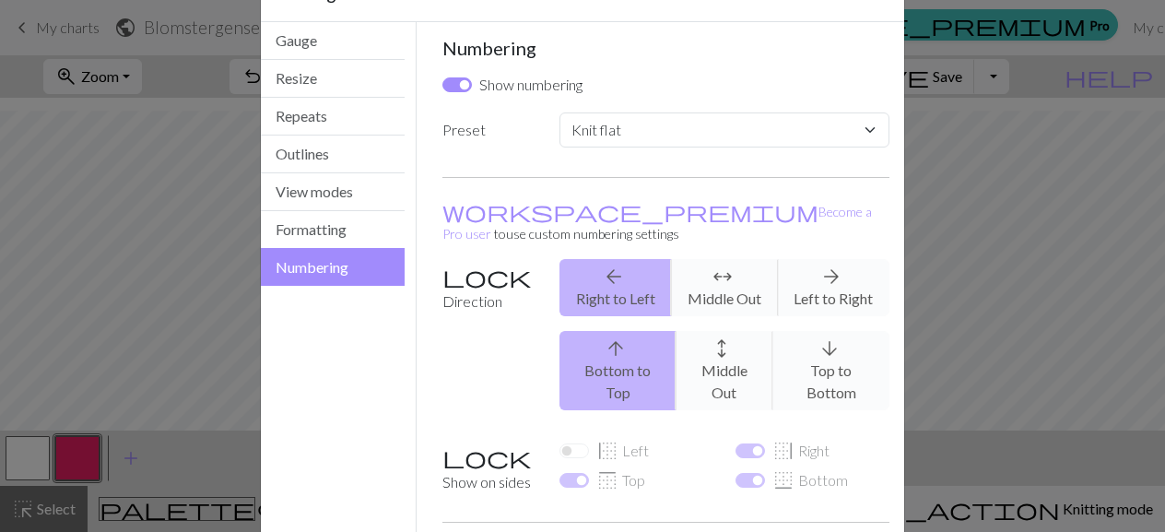
scroll to position [92, 0]
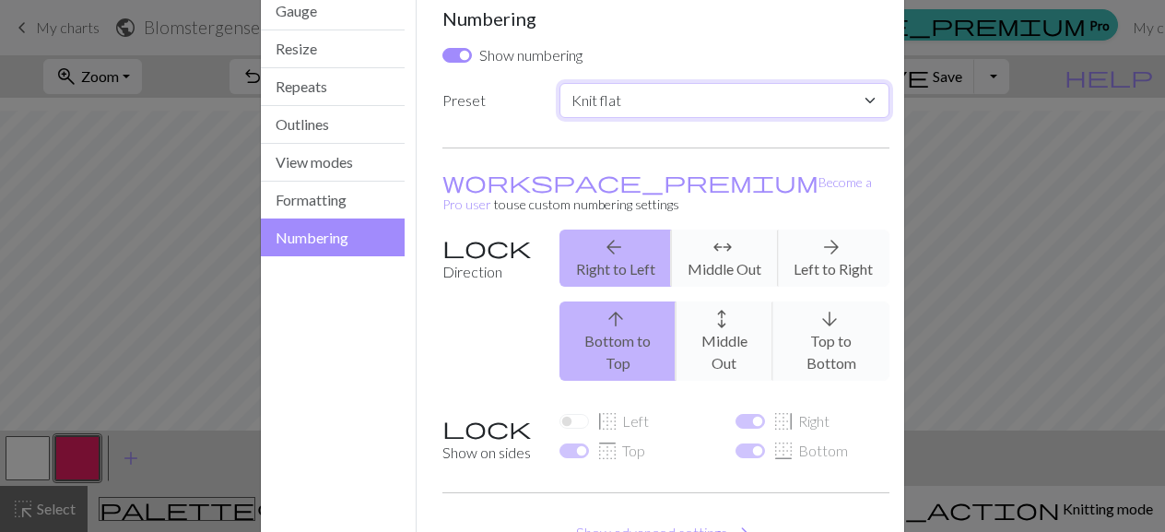
click at [632, 97] on select "Custom Knit flat Knit in the round Lace knitting Cross stitch" at bounding box center [724, 100] width 330 height 35
select select "round"
click at [559, 83] on select "Custom Knit flat Knit in the round Lace knitting Cross stitch" at bounding box center [724, 100] width 330 height 35
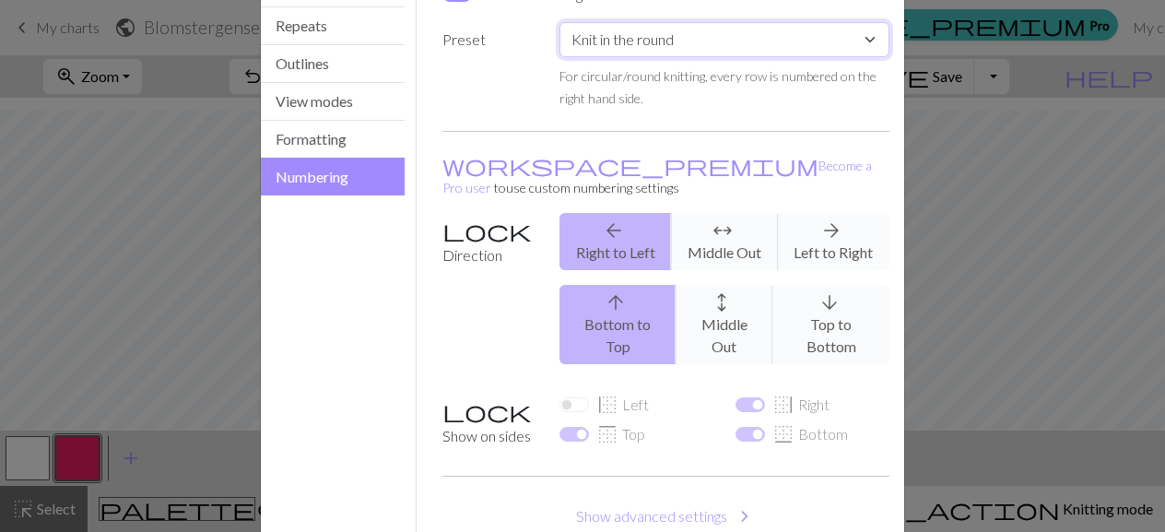
scroll to position [42, 0]
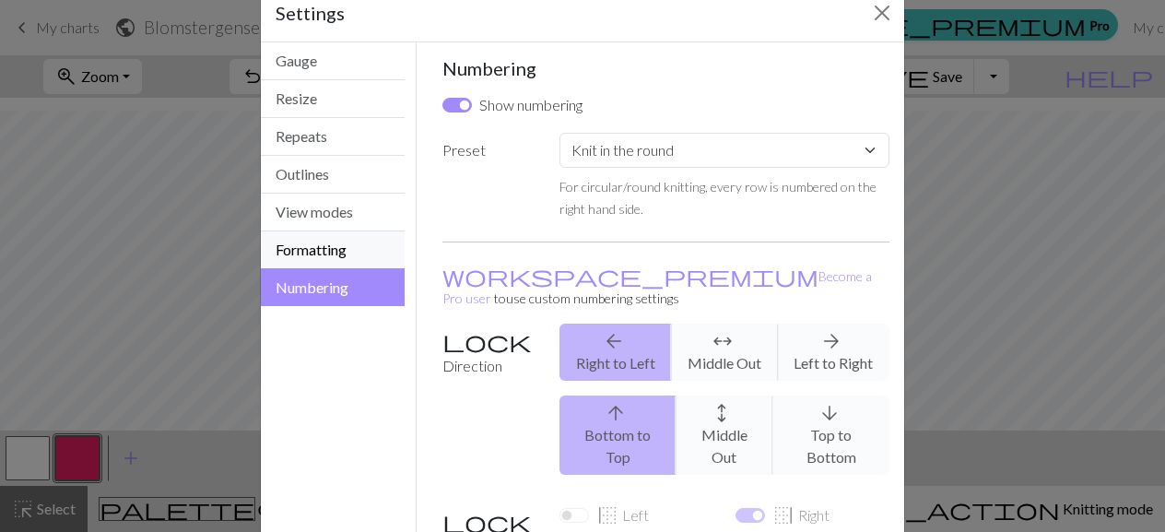
click at [327, 245] on button "Formatting" at bounding box center [333, 250] width 144 height 38
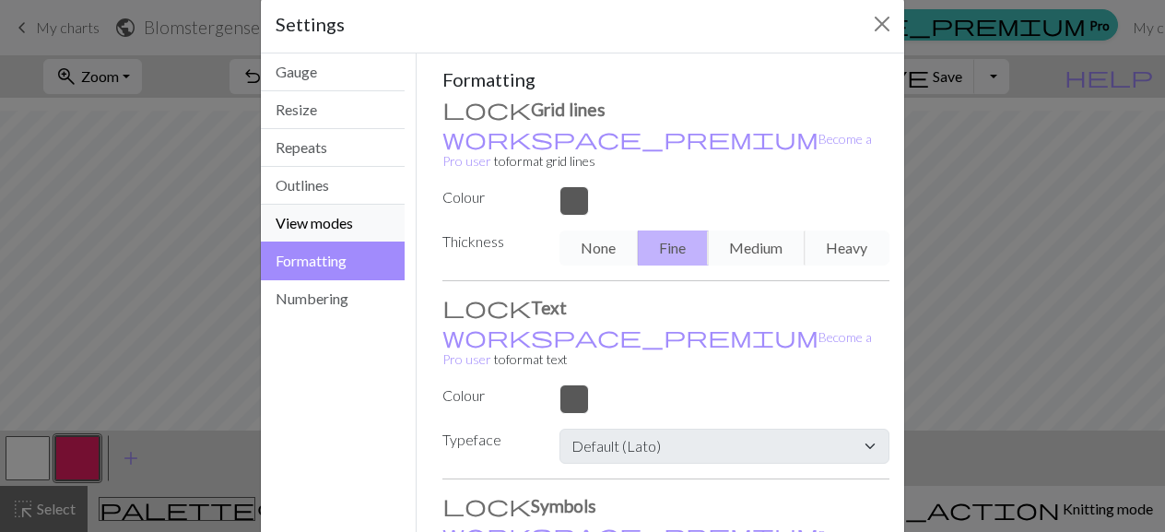
scroll to position [29, 0]
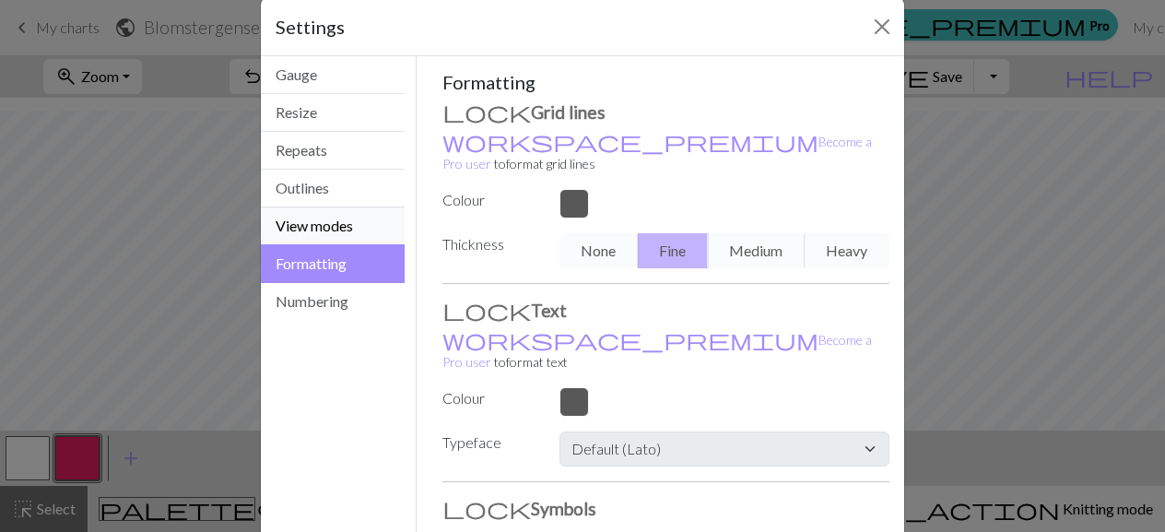
click at [328, 221] on button "View modes" at bounding box center [333, 226] width 144 height 38
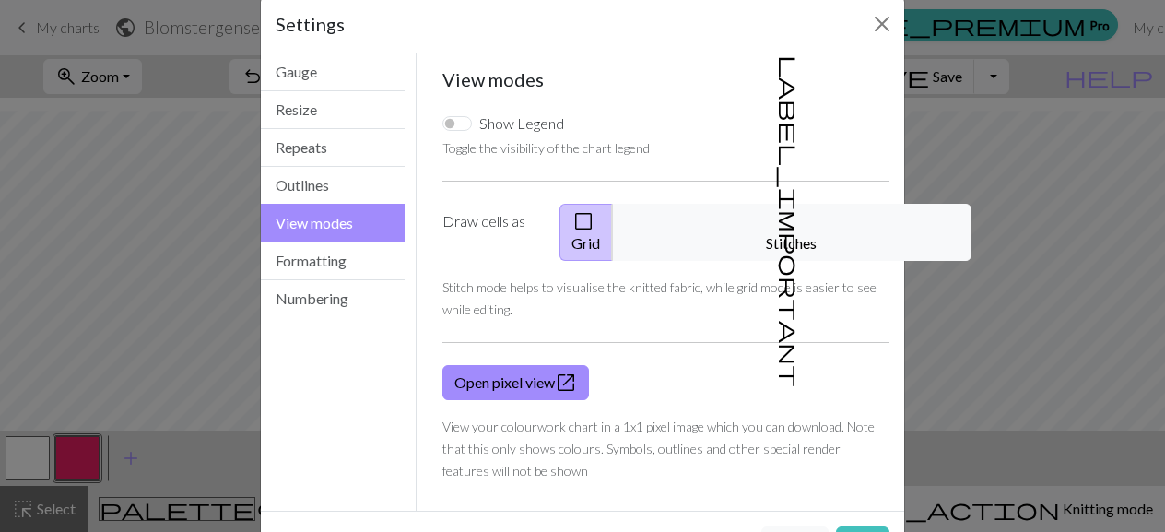
scroll to position [0, 0]
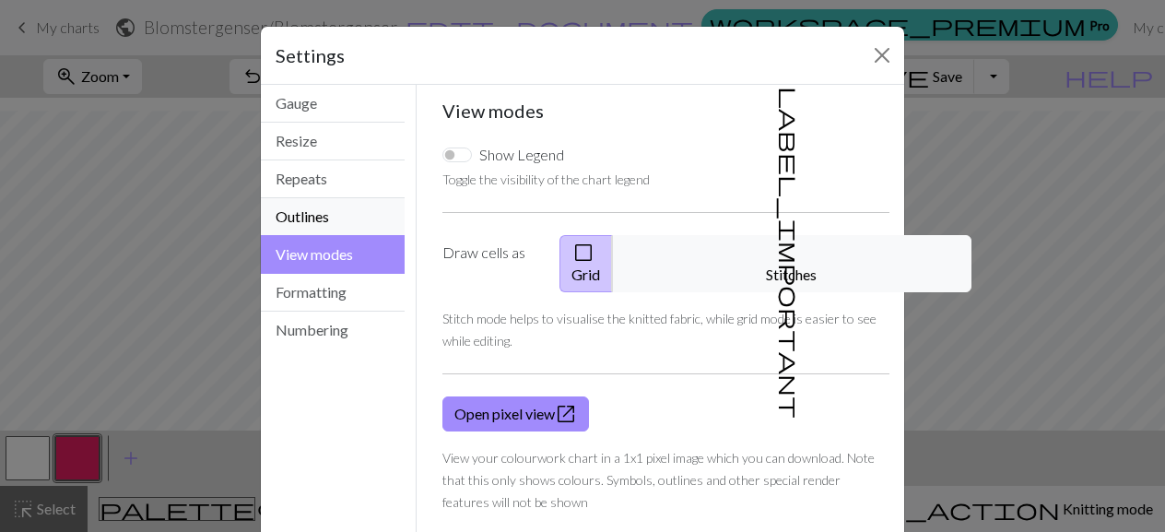
click at [358, 217] on button "Outlines" at bounding box center [333, 217] width 144 height 38
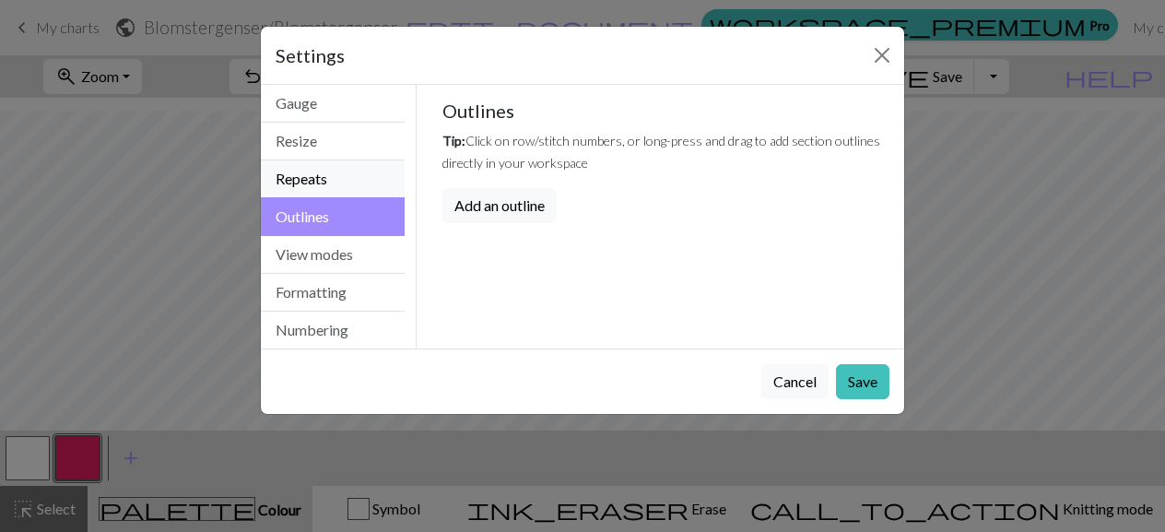
click at [361, 191] on button "Repeats" at bounding box center [333, 179] width 144 height 38
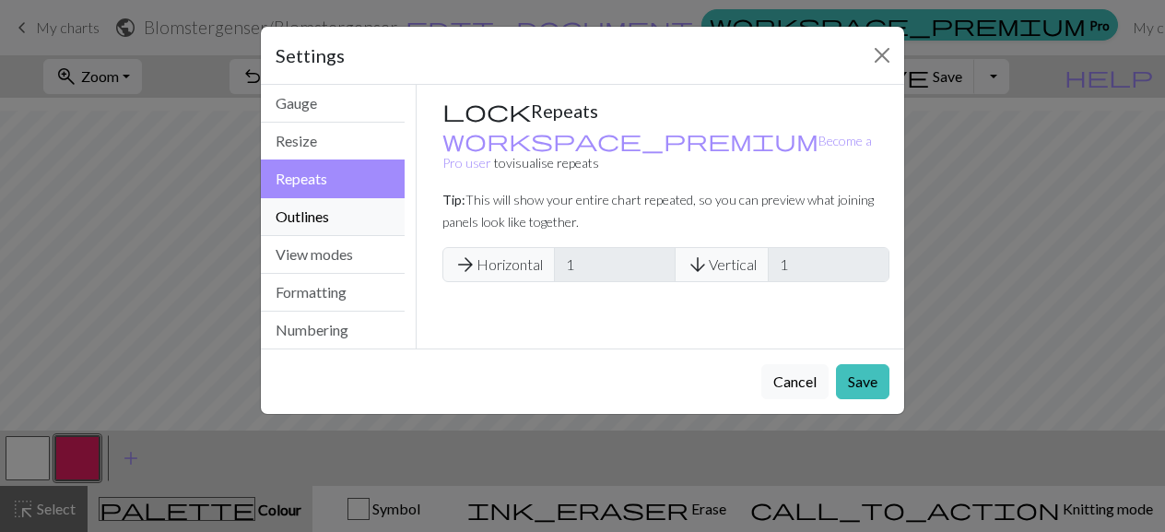
click at [352, 212] on button "Outlines" at bounding box center [333, 217] width 144 height 38
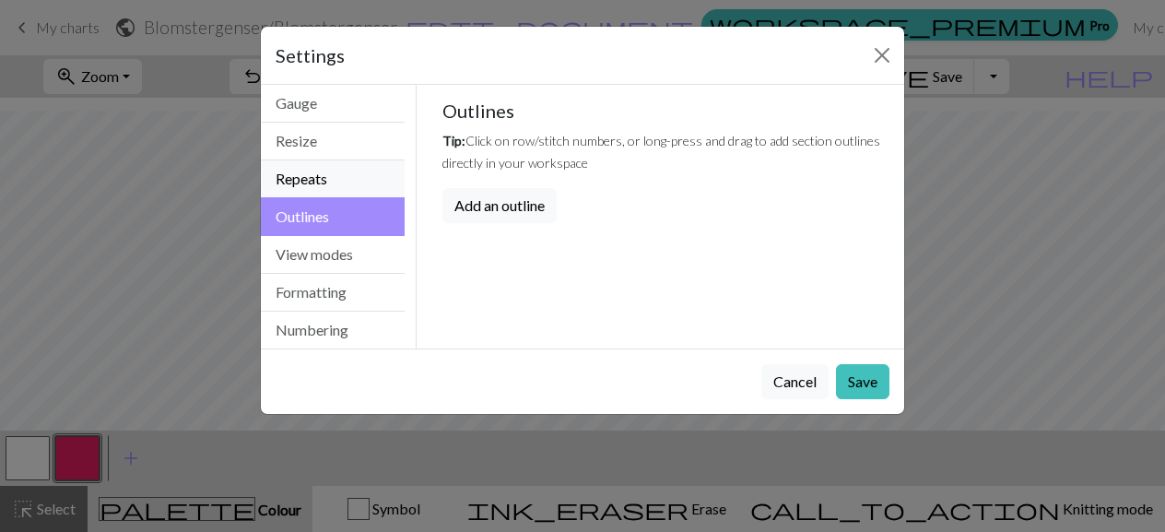
click at [359, 176] on button "Repeats" at bounding box center [333, 179] width 144 height 38
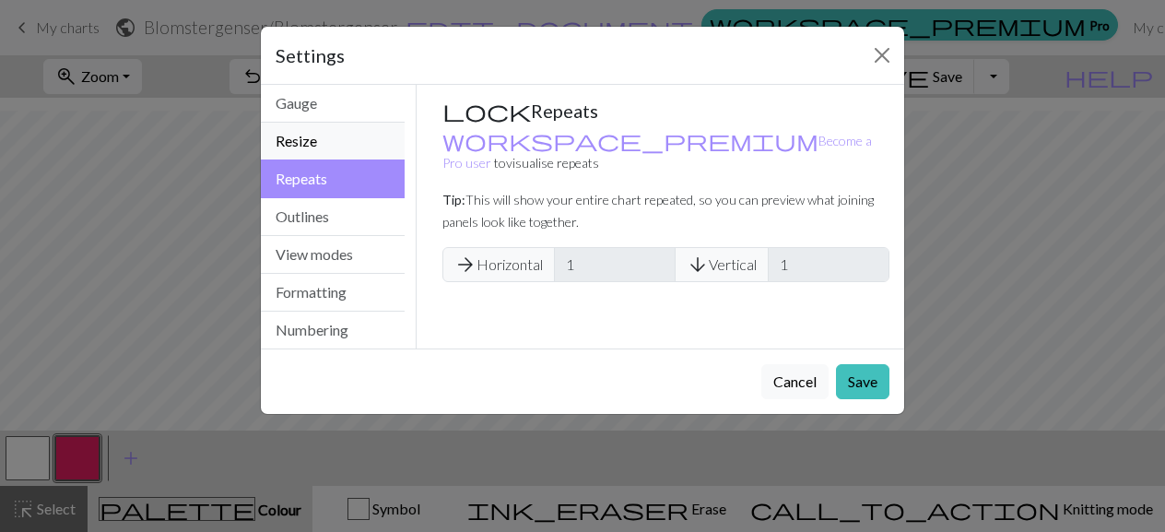
click at [332, 156] on button "Resize" at bounding box center [333, 142] width 144 height 38
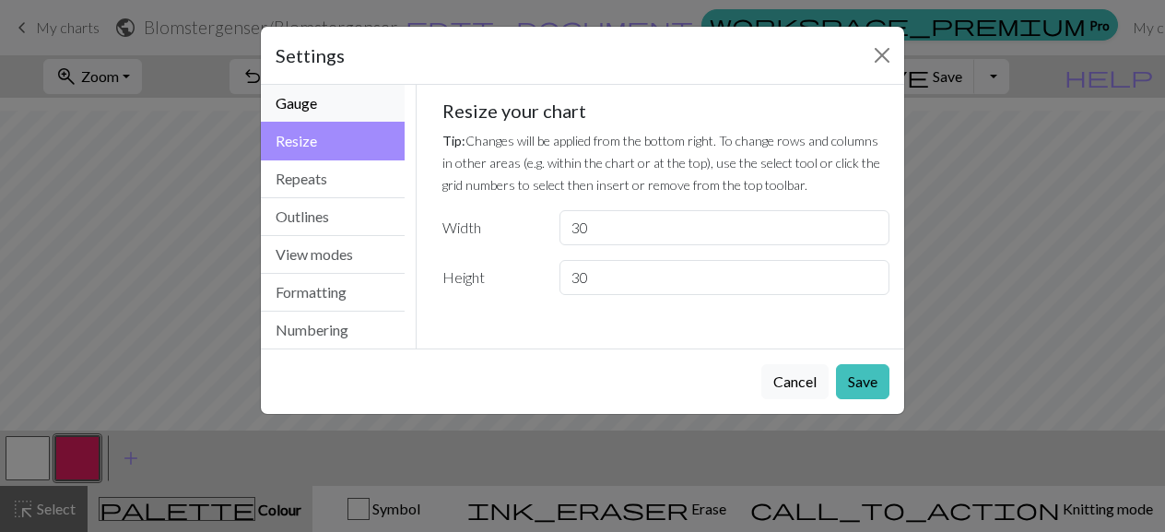
click at [334, 112] on button "Gauge" at bounding box center [333, 104] width 144 height 38
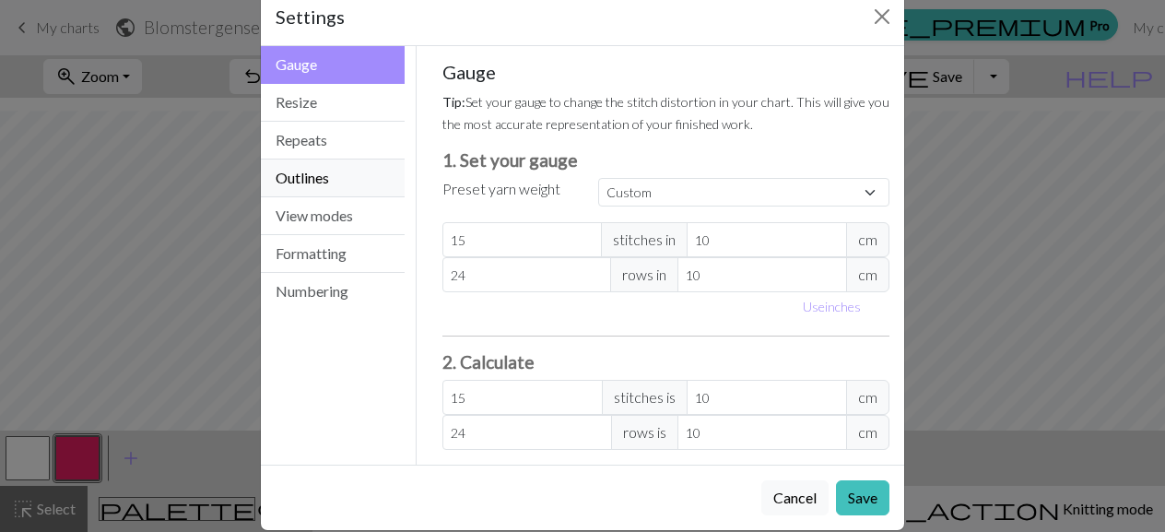
scroll to position [58, 0]
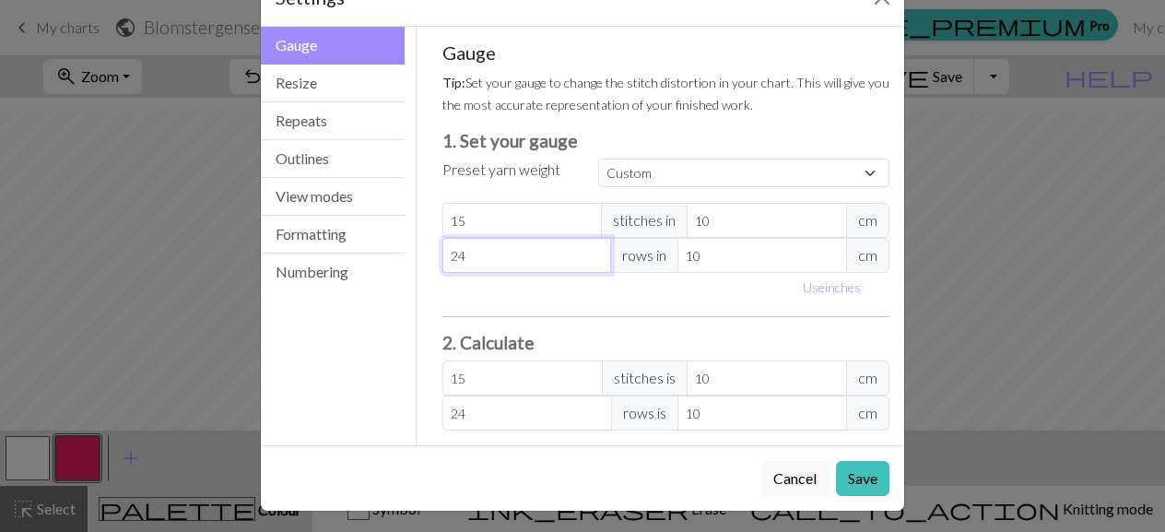
click at [517, 255] on input "24" at bounding box center [527, 255] width 170 height 35
drag, startPoint x: 472, startPoint y: 253, endPoint x: 440, endPoint y: 257, distance: 32.5
click at [442, 257] on input "24" at bounding box center [527, 255] width 170 height 35
type input "1"
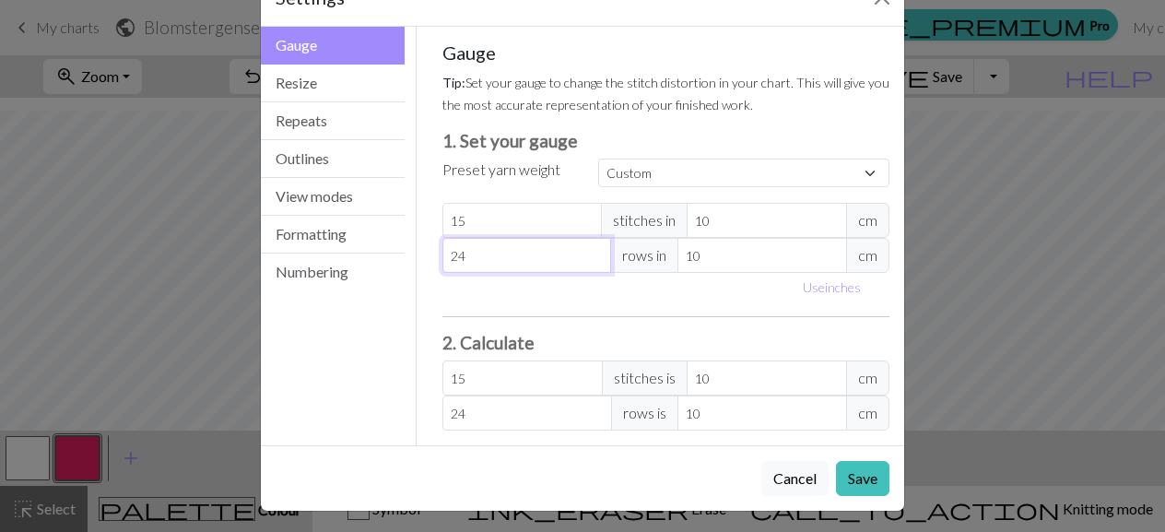
type input "1"
type input "15"
click at [847, 476] on button "Save" at bounding box center [862, 478] width 53 height 35
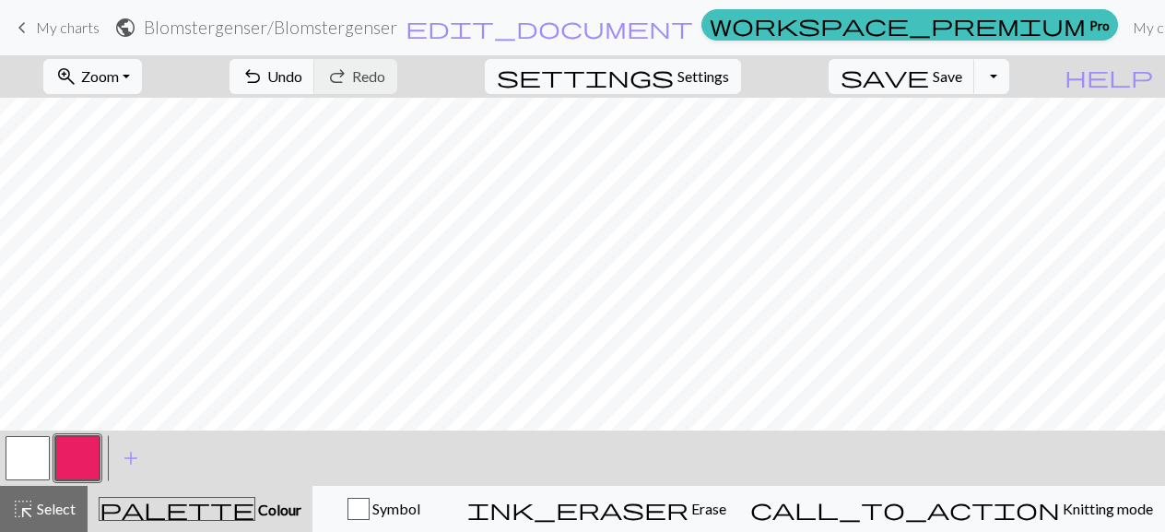
scroll to position [21, 0]
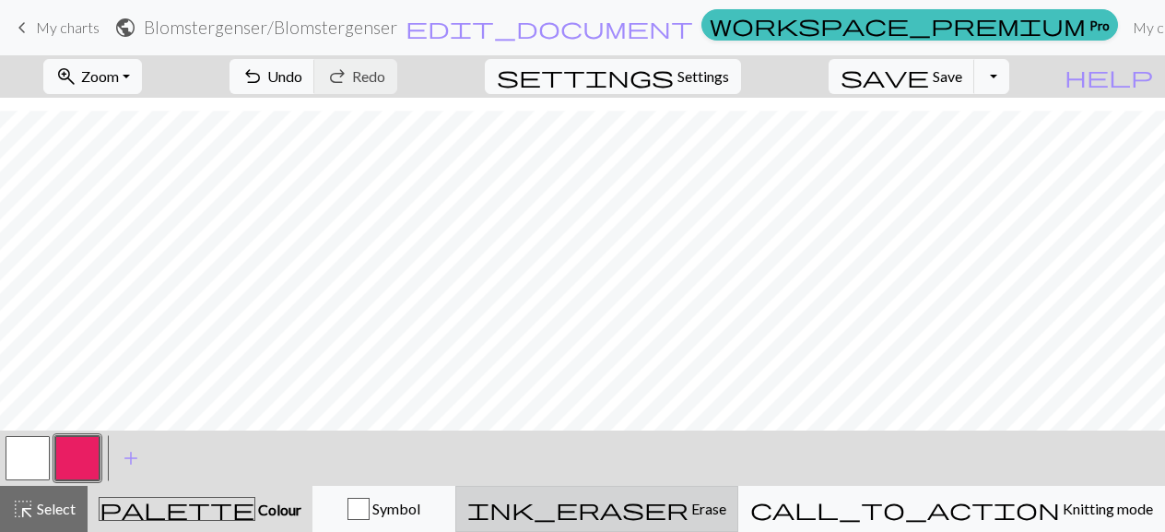
click at [702, 497] on button "ink_eraser Erase Erase" at bounding box center [596, 509] width 283 height 46
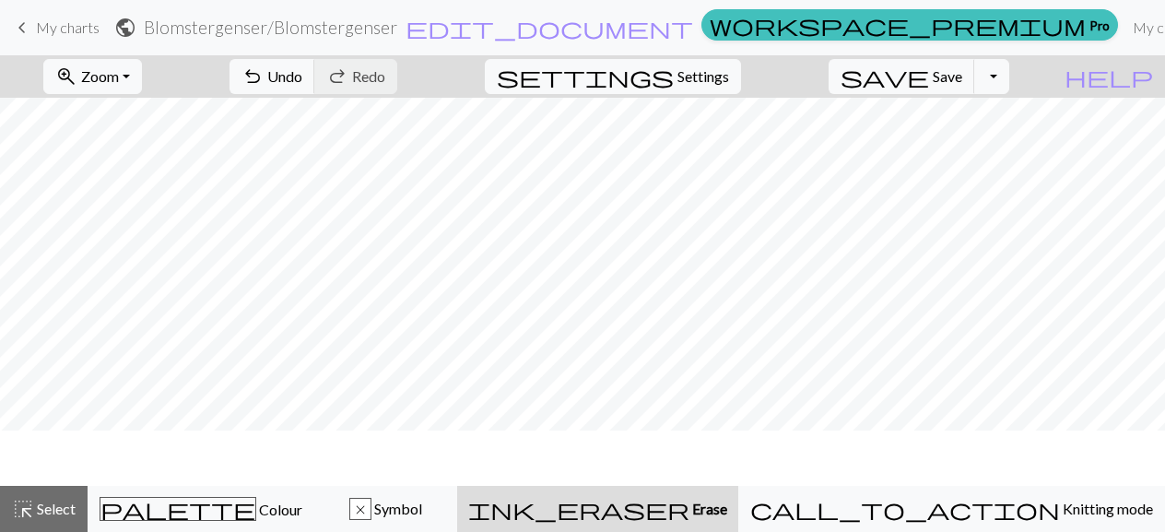
scroll to position [0, 0]
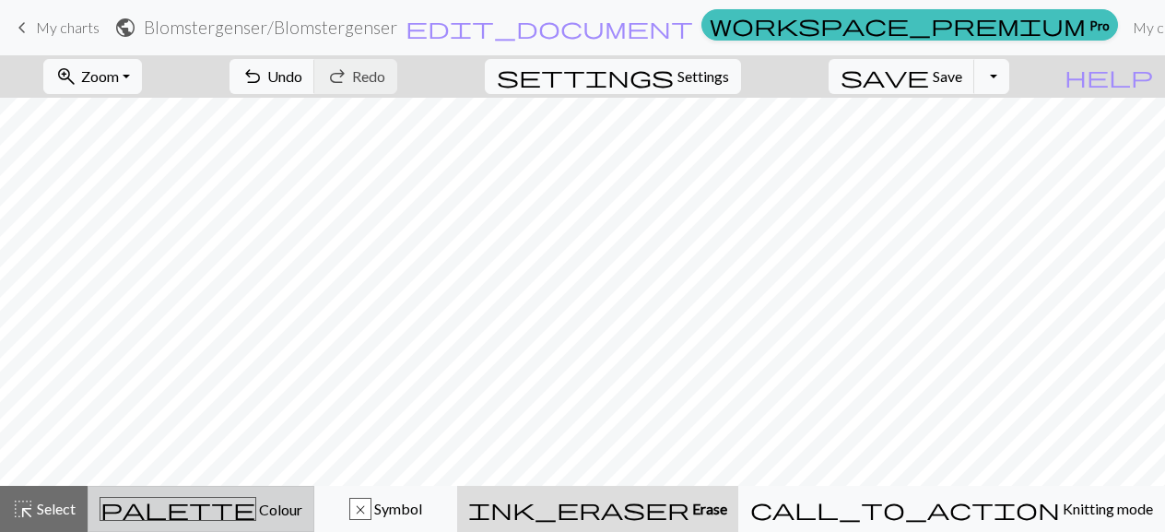
click at [299, 512] on div "palette Colour Colour" at bounding box center [201, 509] width 203 height 24
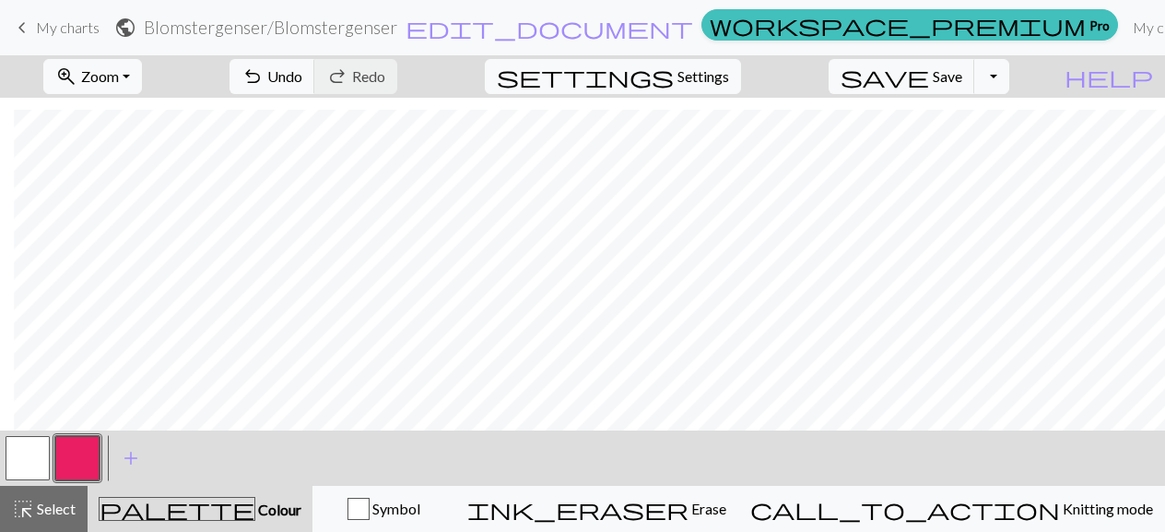
scroll to position [20, 14]
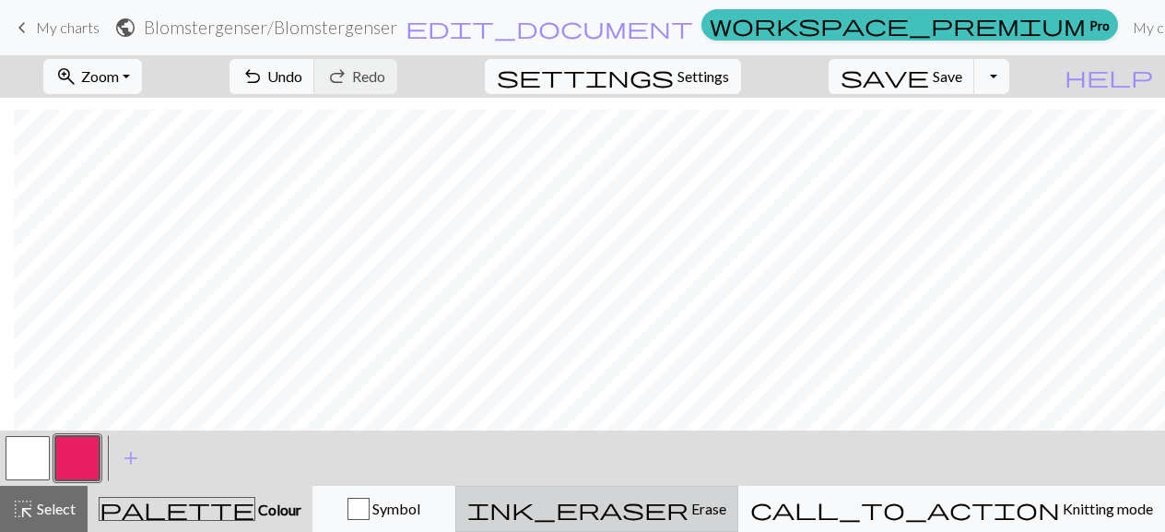
click at [738, 522] on button "ink_eraser Erase Erase" at bounding box center [596, 509] width 283 height 46
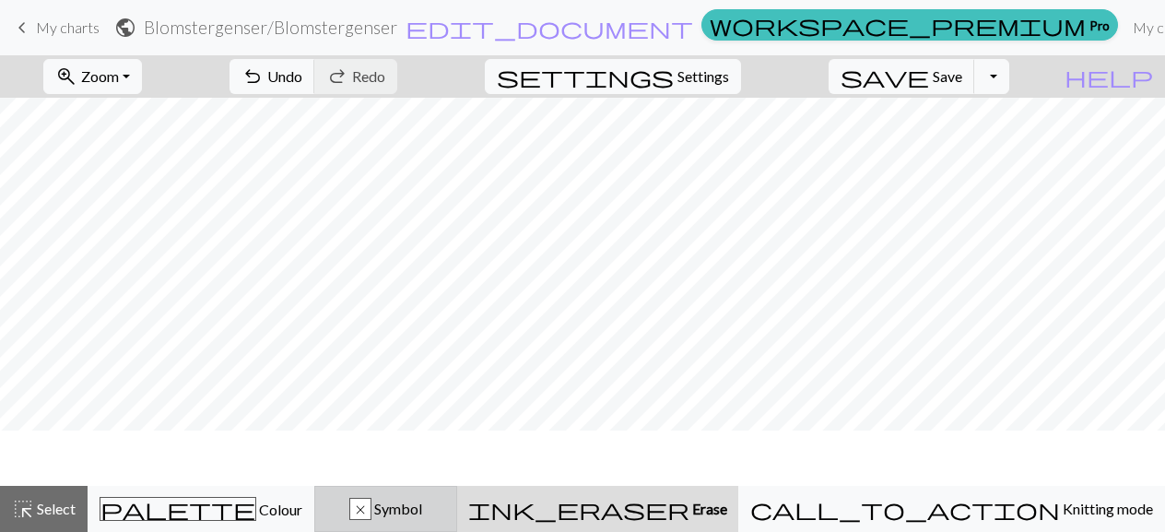
scroll to position [0, 0]
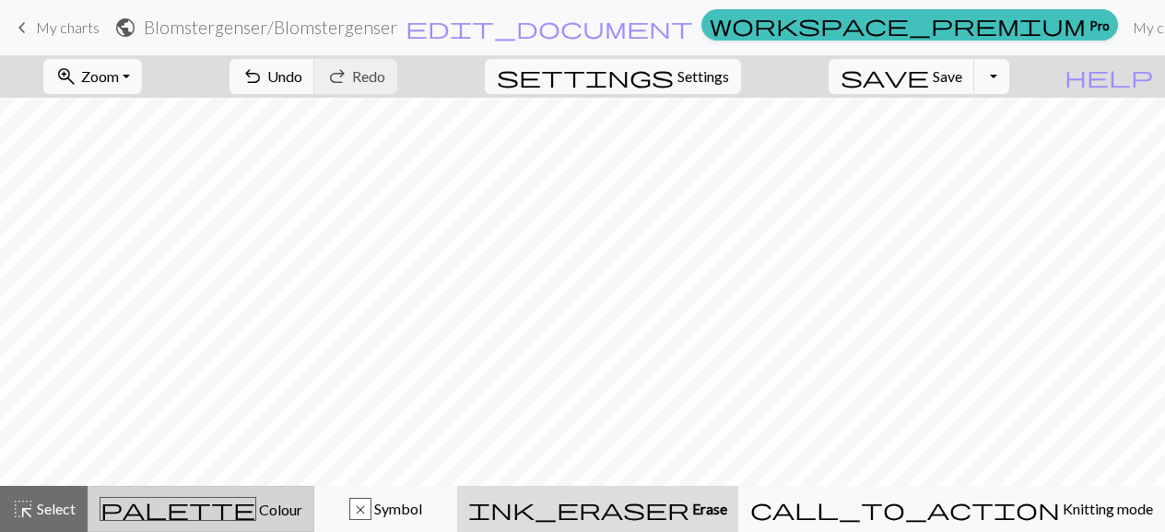
click at [256, 509] on span "Colour" at bounding box center [279, 509] width 46 height 18
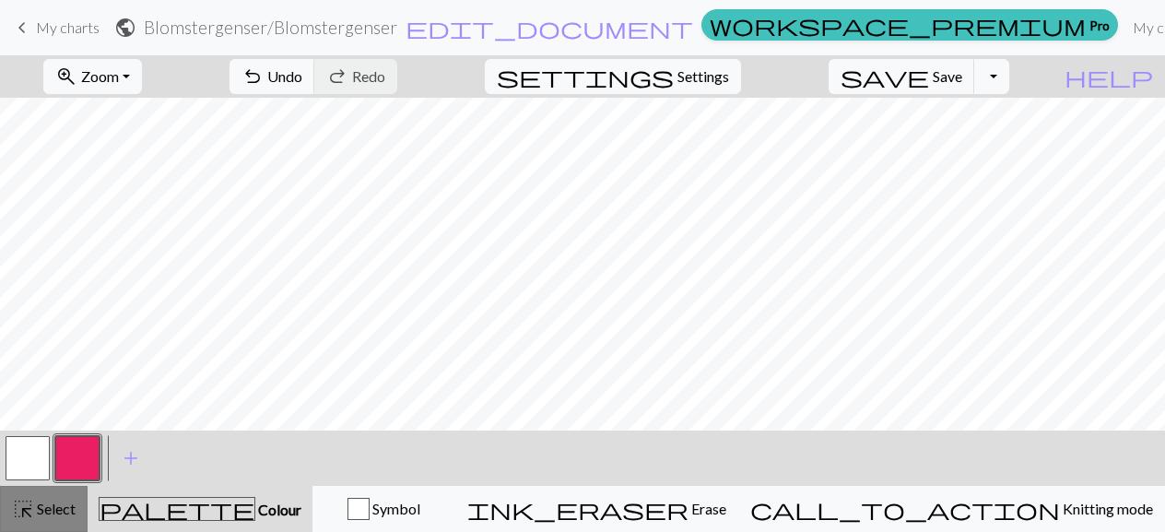
click at [36, 517] on span "Select" at bounding box center [54, 508] width 41 height 18
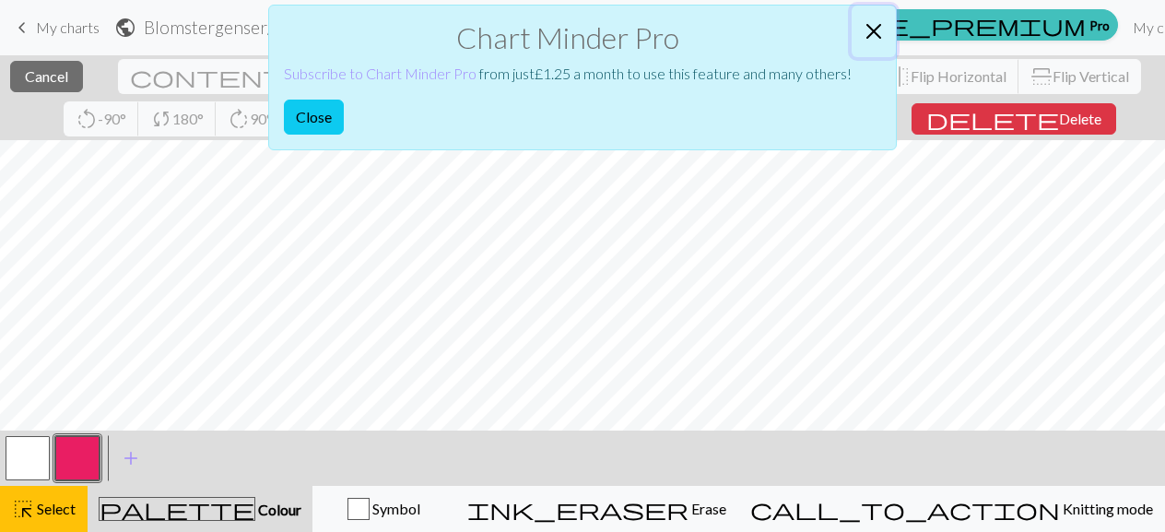
drag, startPoint x: 586, startPoint y: 528, endPoint x: 874, endPoint y: 26, distance: 578.7
click at [874, 26] on button "Close" at bounding box center [873, 32] width 44 height 52
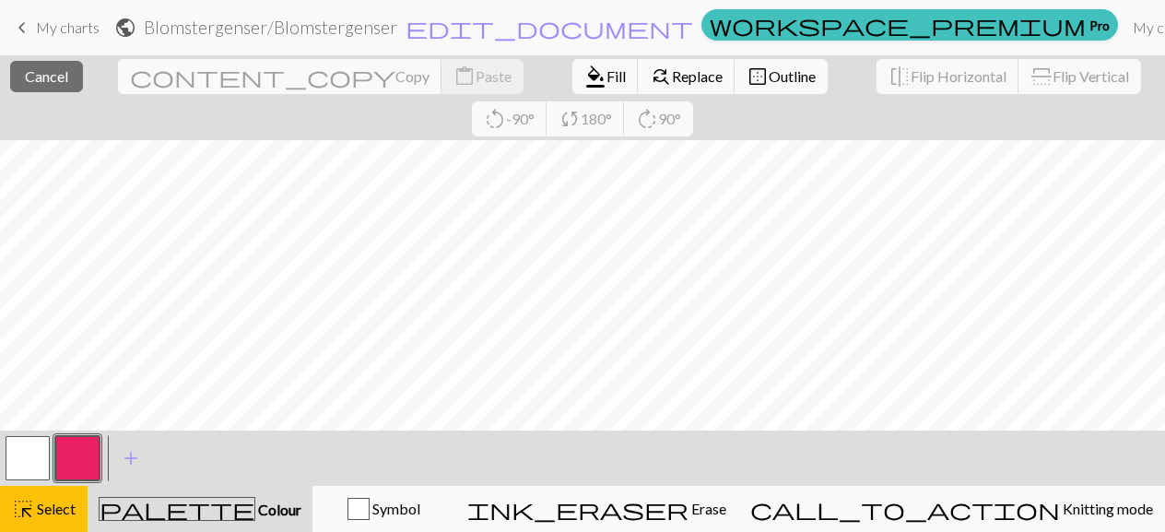
click at [79, 462] on button "button" at bounding box center [77, 458] width 44 height 44
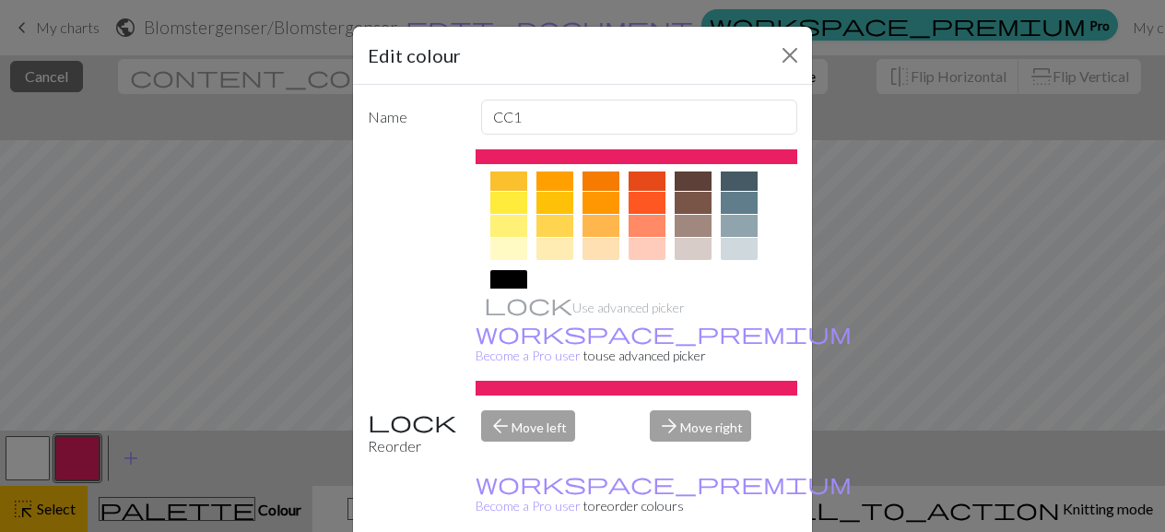
scroll to position [369, 0]
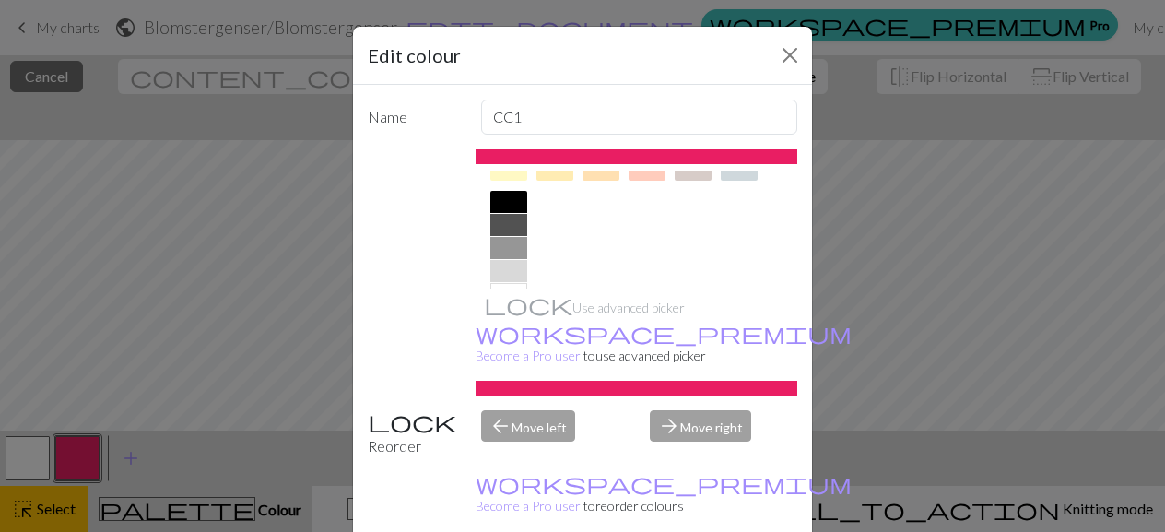
click at [503, 195] on div at bounding box center [508, 202] width 37 height 22
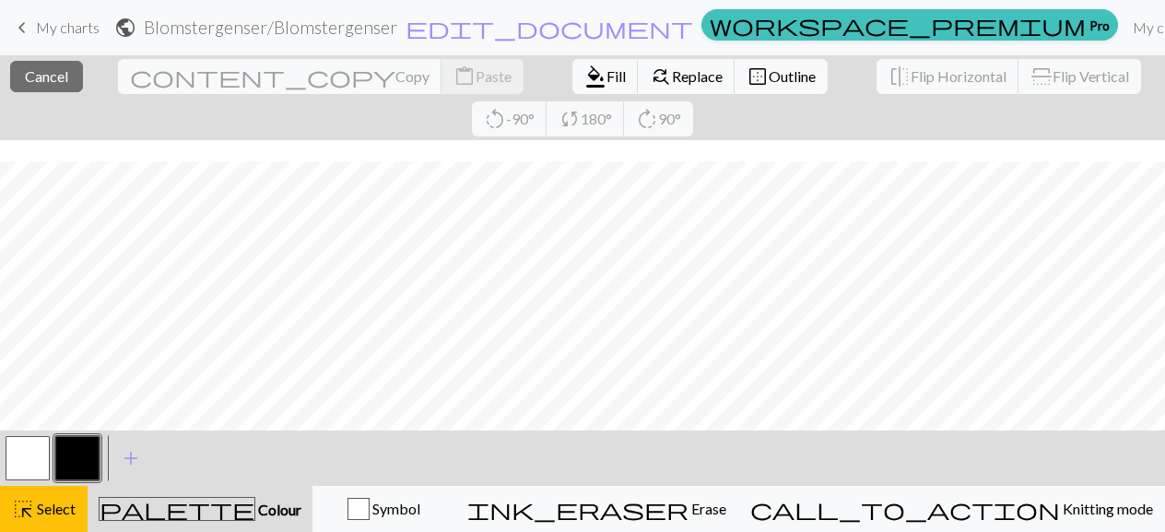
scroll to position [21, 0]
click at [81, 462] on button "button" at bounding box center [77, 458] width 44 height 44
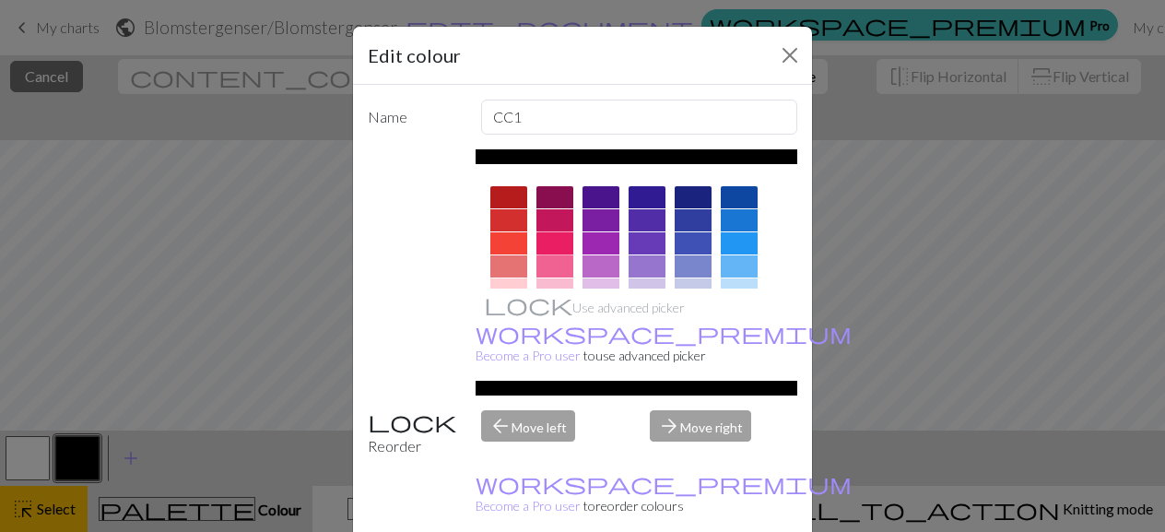
click at [542, 239] on div at bounding box center [554, 243] width 37 height 22
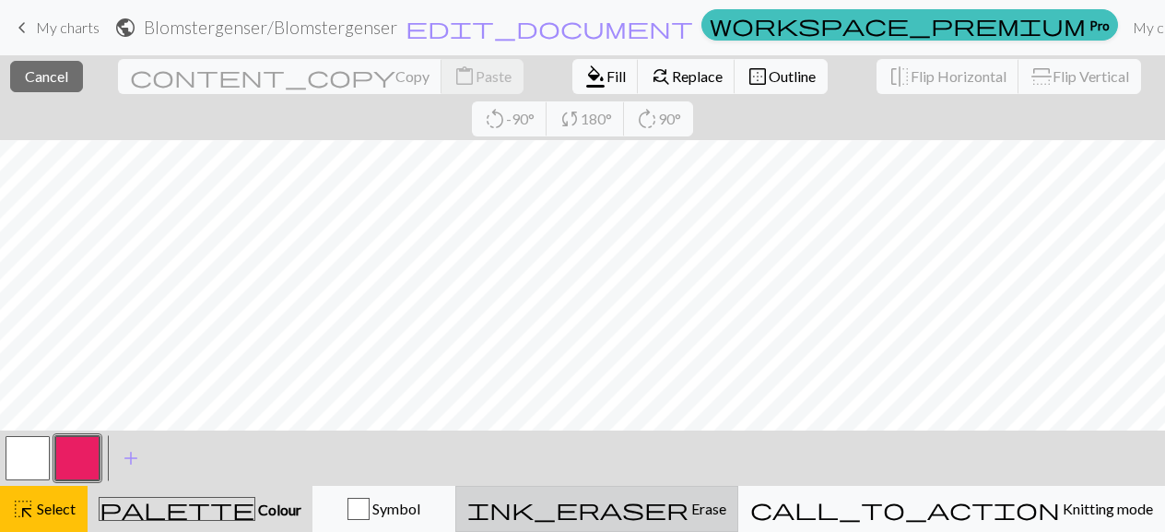
click at [688, 521] on span "ink_eraser" at bounding box center [577, 509] width 221 height 26
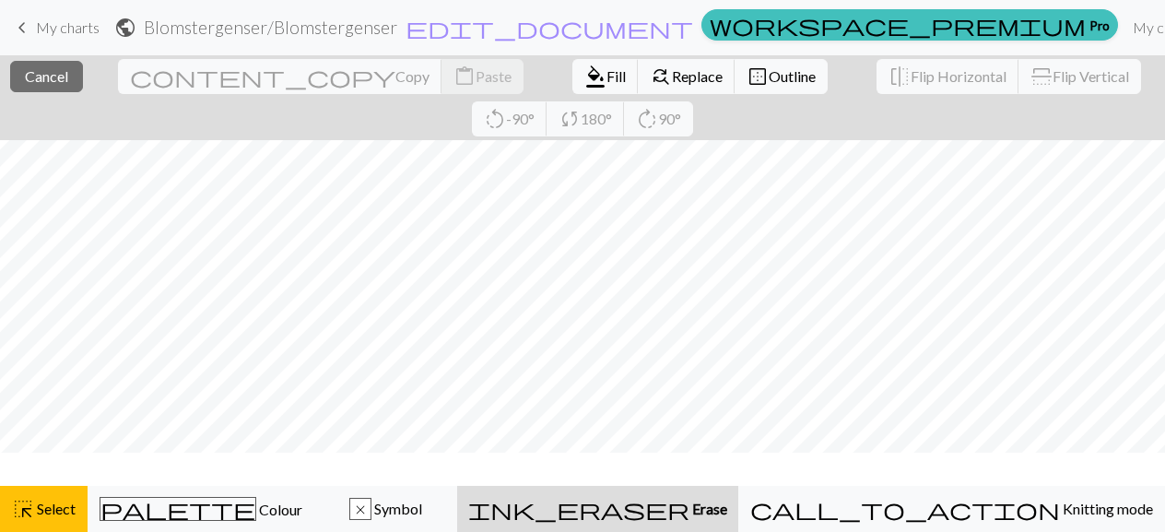
scroll to position [0, 0]
click at [682, 519] on div "ink_eraser Erase Erase" at bounding box center [597, 509] width 259 height 22
click at [445, 510] on div "x Symbol" at bounding box center [385, 509] width 119 height 22
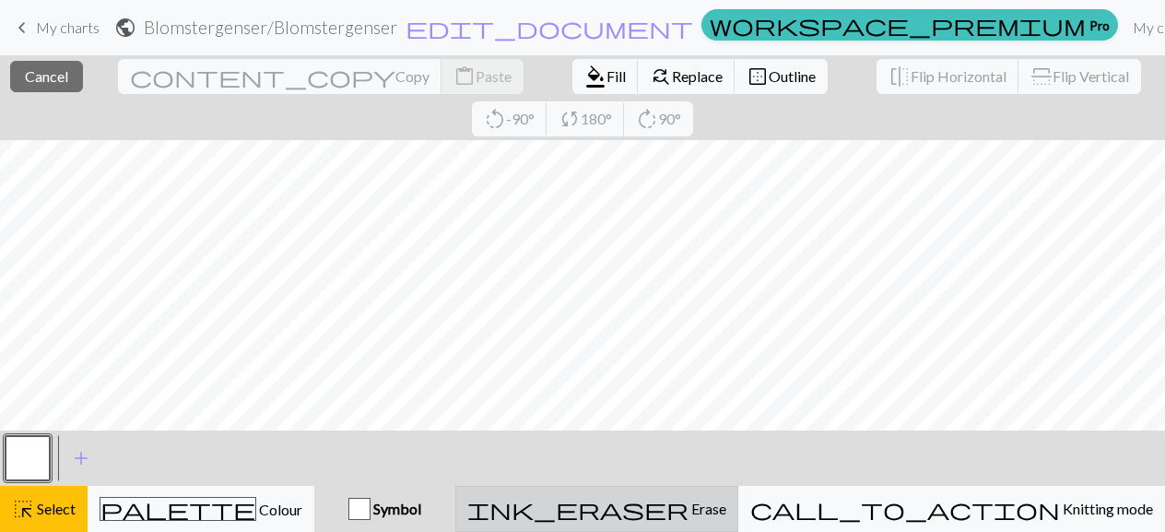
click at [699, 527] on button "ink_eraser Erase Erase" at bounding box center [596, 509] width 283 height 46
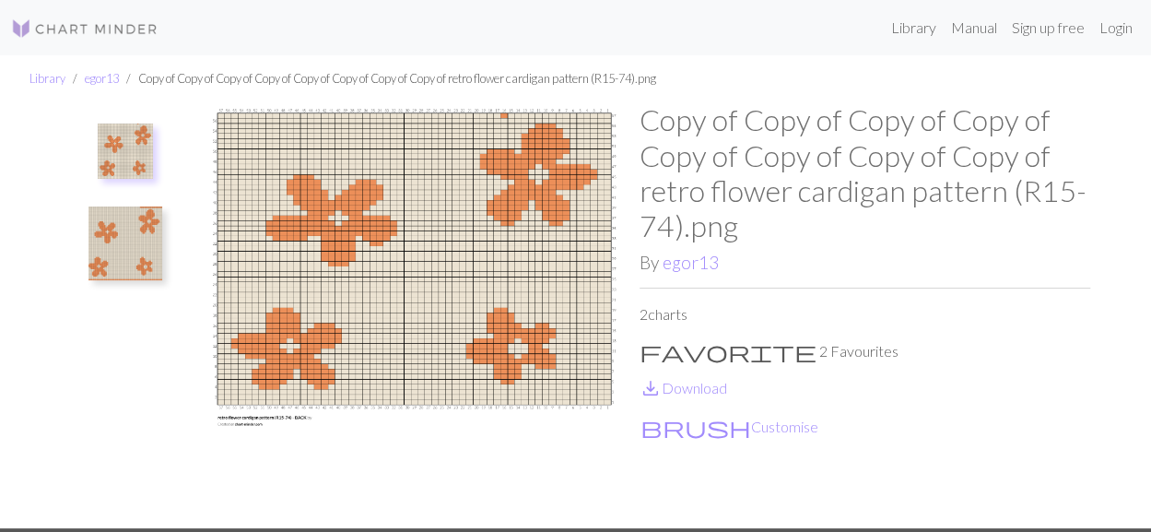
click at [106, 161] on img at bounding box center [125, 150] width 55 height 55
click at [120, 155] on img at bounding box center [125, 150] width 55 height 55
click at [132, 246] on img at bounding box center [125, 243] width 74 height 74
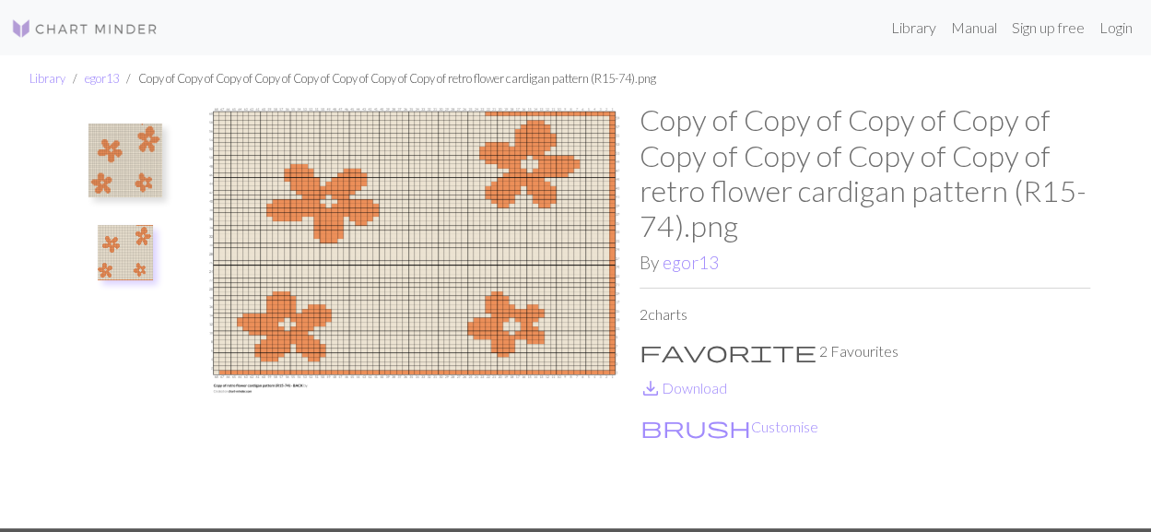
click at [135, 167] on img at bounding box center [125, 160] width 74 height 74
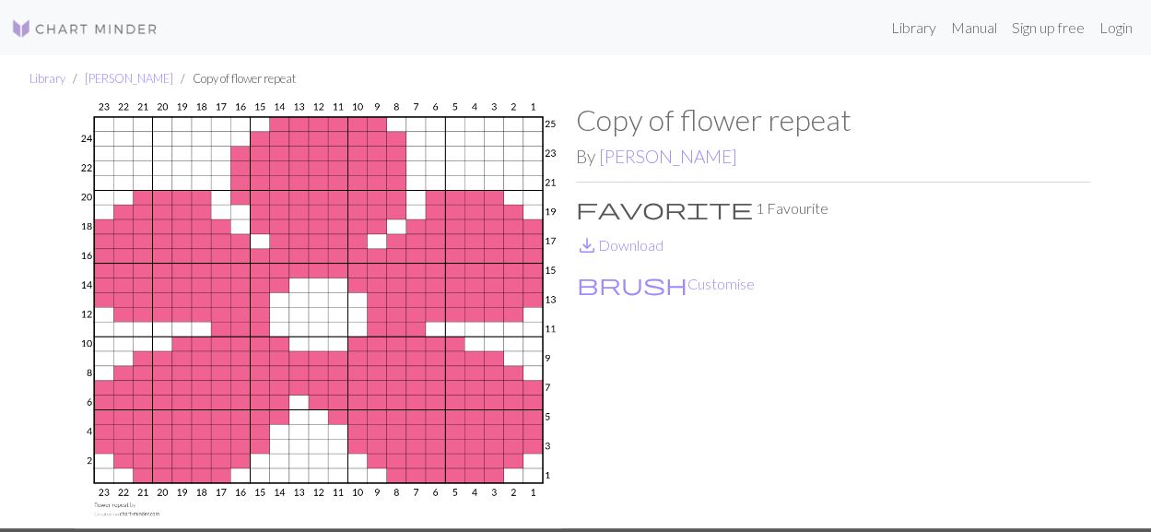
drag, startPoint x: 269, startPoint y: 195, endPoint x: 249, endPoint y: 238, distance: 47.0
click at [269, 196] on img at bounding box center [319, 315] width 514 height 426
